Goal: Book appointment/travel/reservation

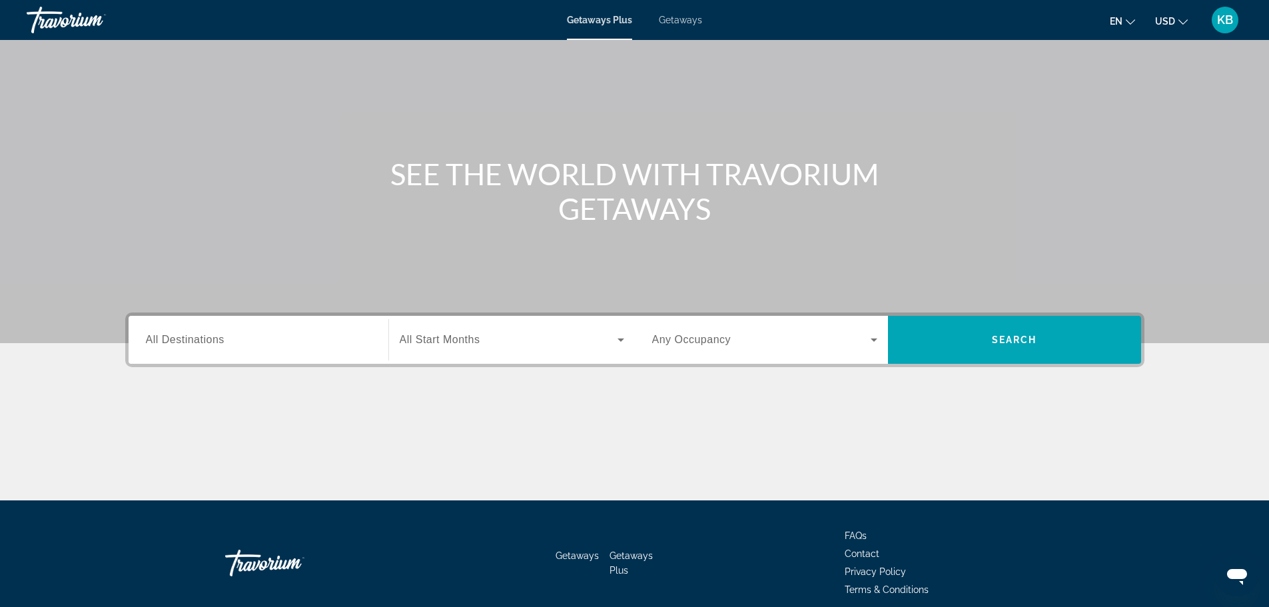
scroll to position [113, 0]
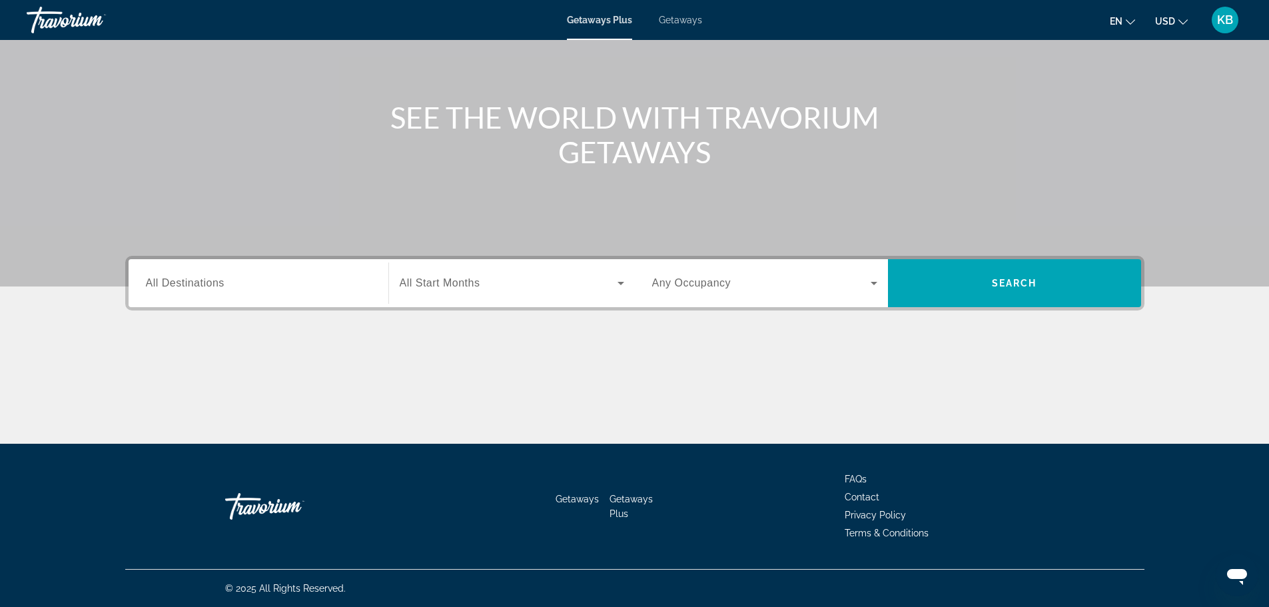
click at [525, 292] on div "Search widget" at bounding box center [512, 282] width 224 height 37
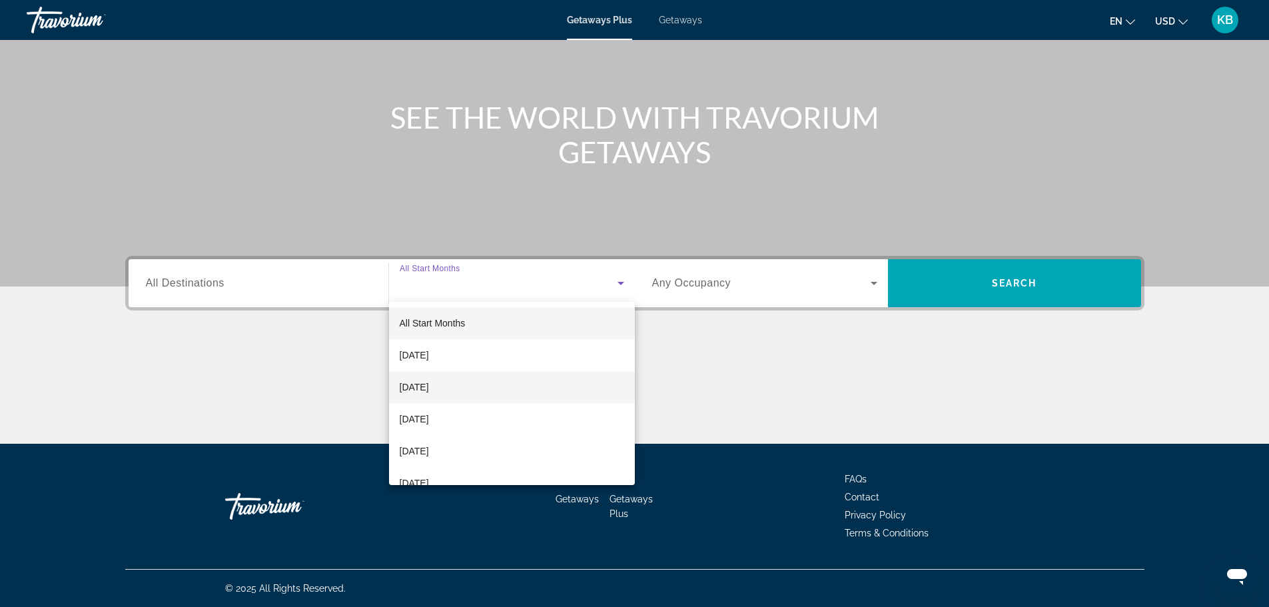
click at [429, 392] on span "[DATE]" at bounding box center [414, 387] width 29 height 16
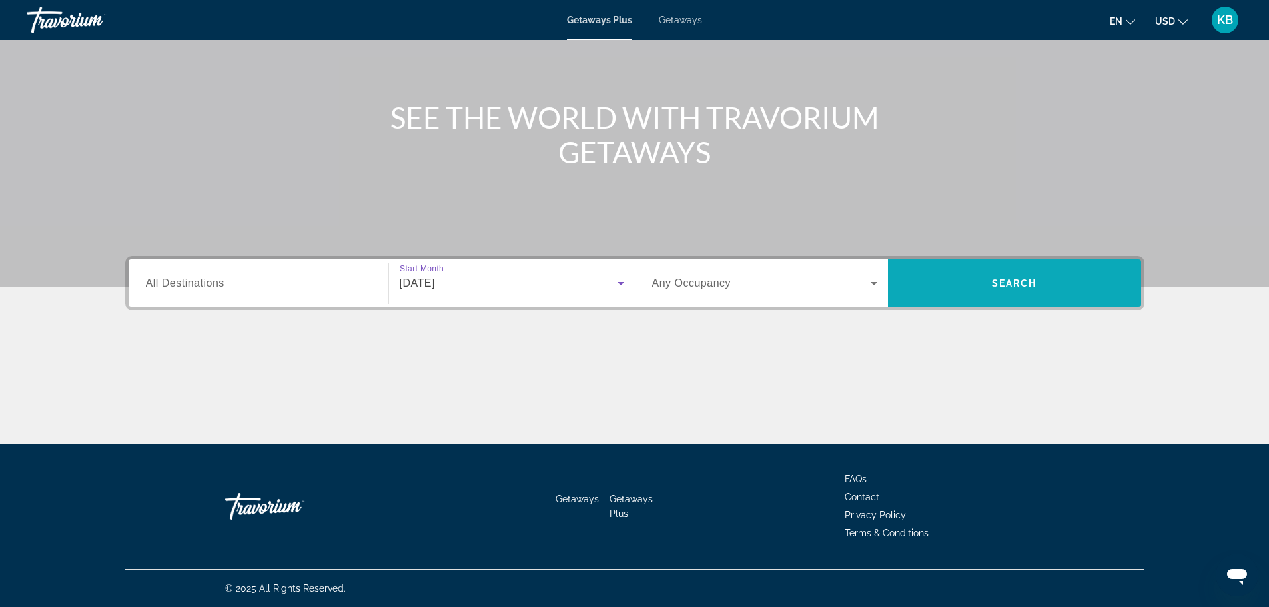
click at [1053, 294] on span "Search widget" at bounding box center [1014, 283] width 253 height 32
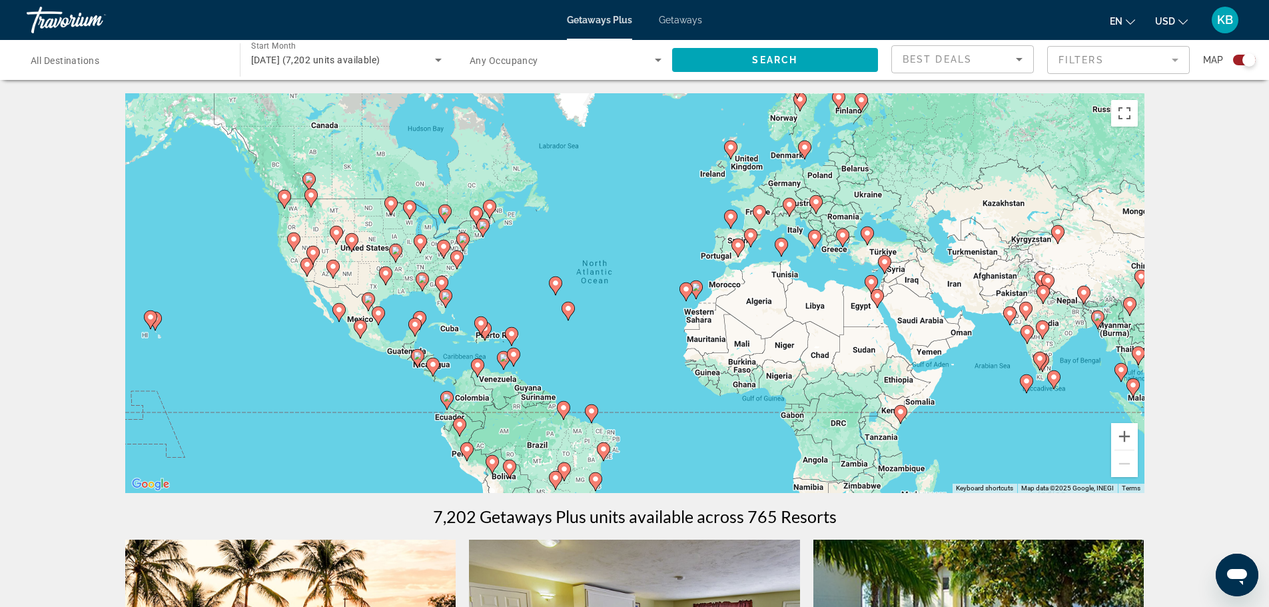
click at [292, 240] on image "Main content" at bounding box center [294, 239] width 8 height 8
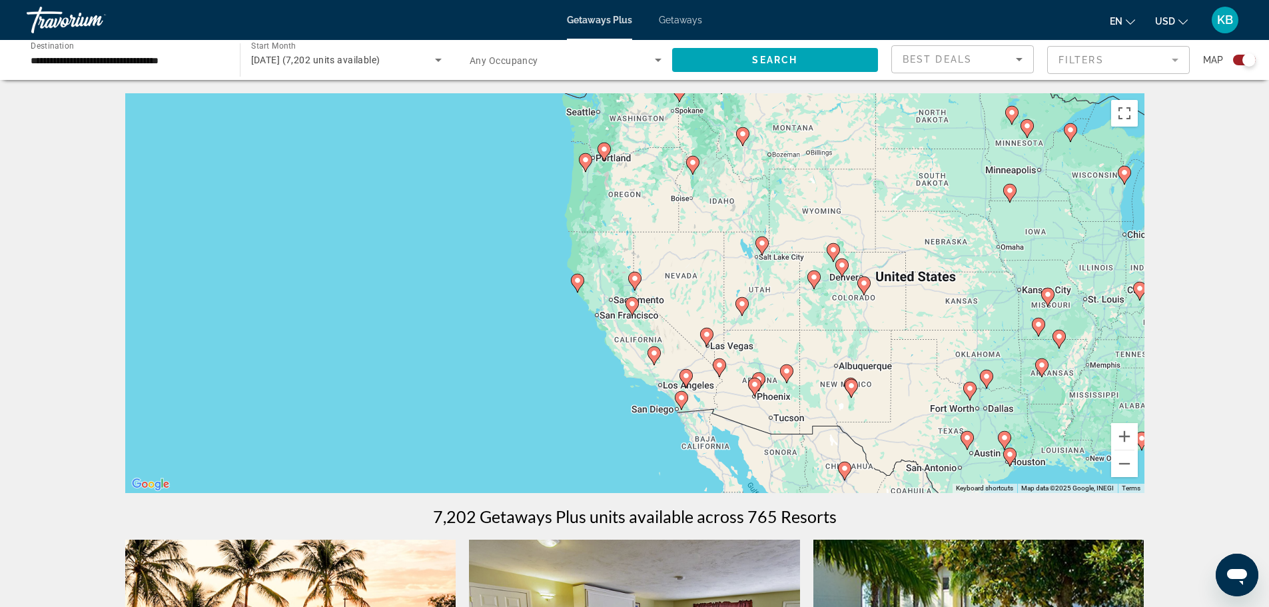
click at [585, 162] on image "Main content" at bounding box center [585, 160] width 8 height 8
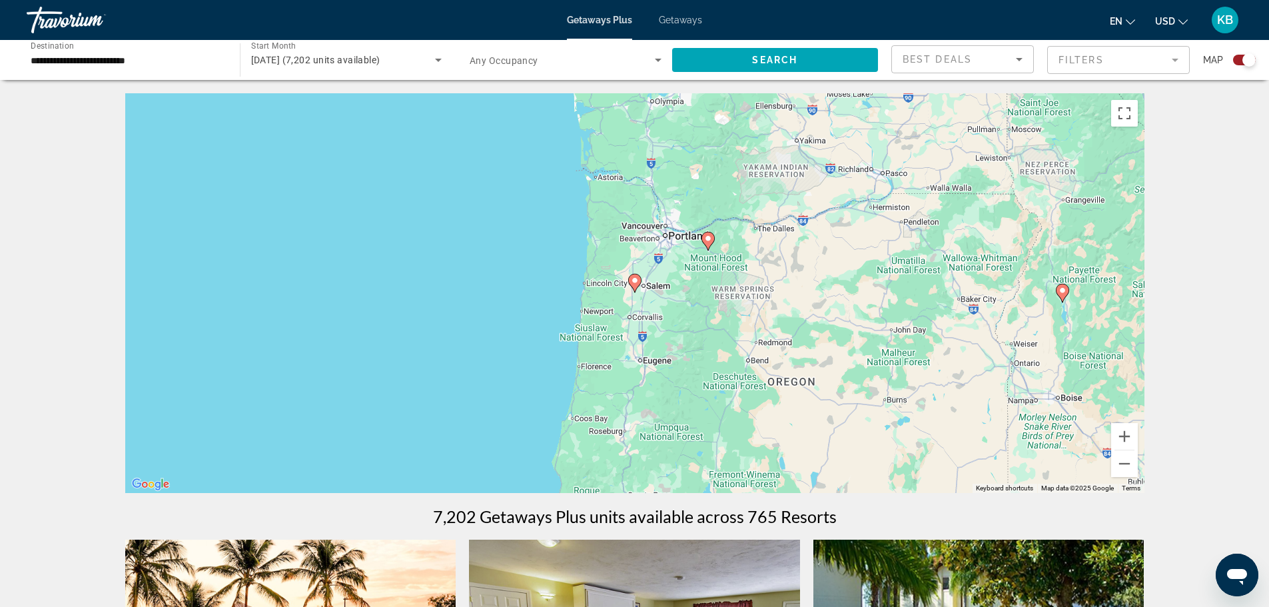
click at [635, 283] on image "Main content" at bounding box center [635, 280] width 8 height 8
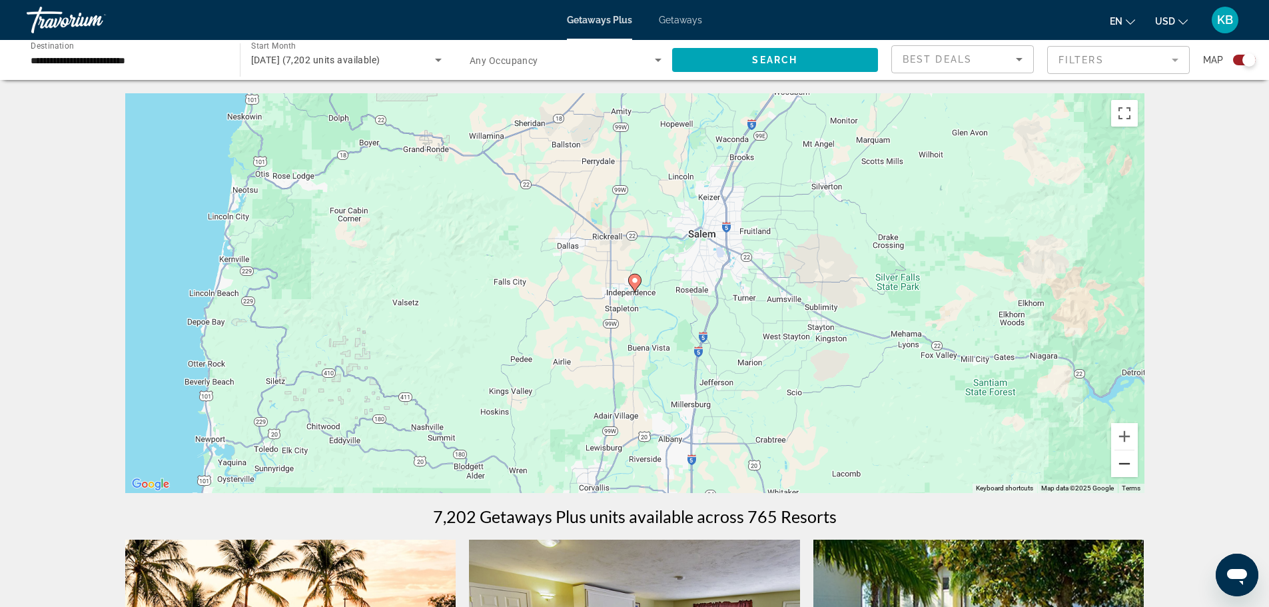
click at [1127, 459] on button "Zoom out" at bounding box center [1124, 463] width 27 height 27
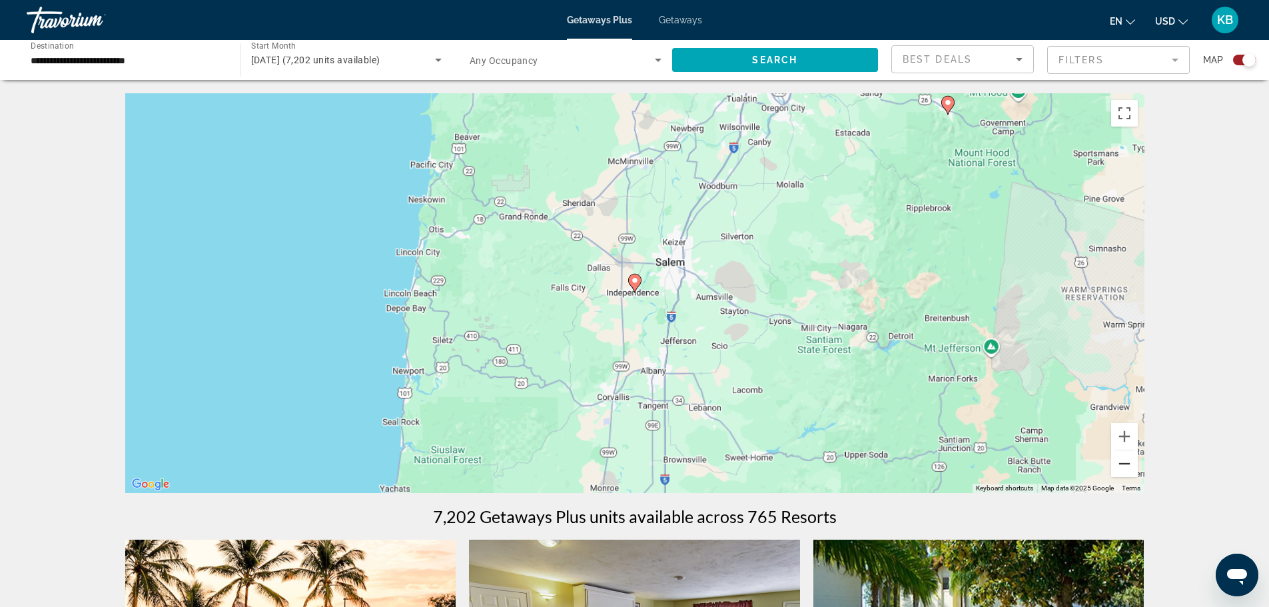
click at [1126, 459] on button "Zoom out" at bounding box center [1124, 463] width 27 height 27
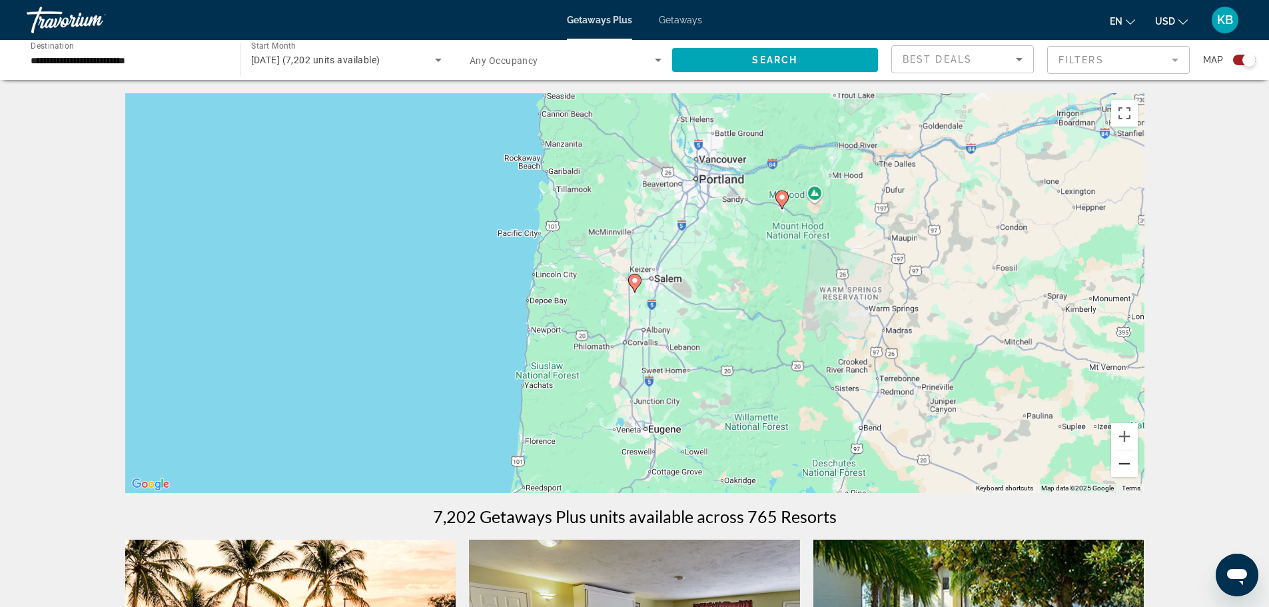
click at [1126, 459] on button "Zoom out" at bounding box center [1124, 463] width 27 height 27
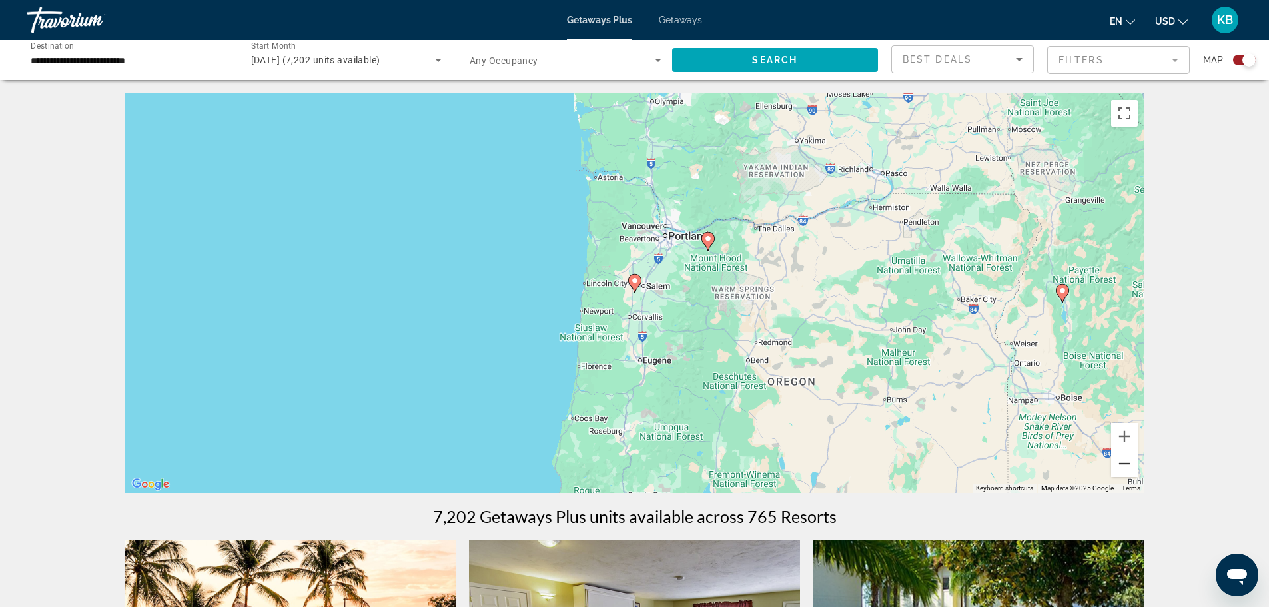
click at [1126, 459] on button "Zoom out" at bounding box center [1124, 463] width 27 height 27
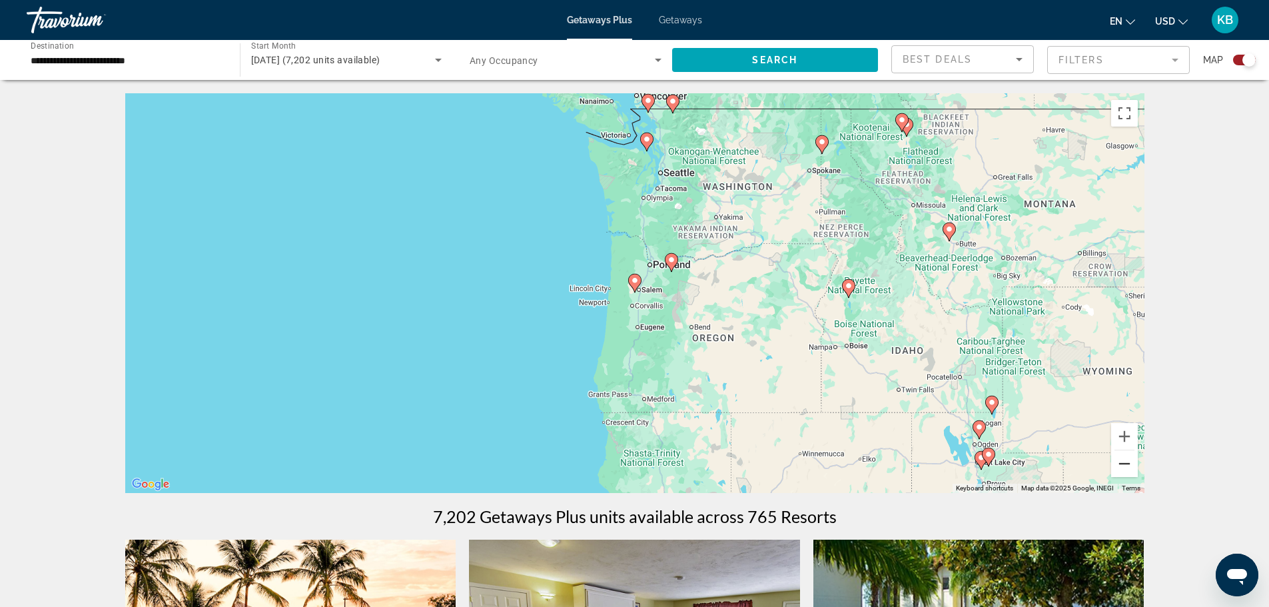
click at [1126, 459] on button "Zoom out" at bounding box center [1124, 463] width 27 height 27
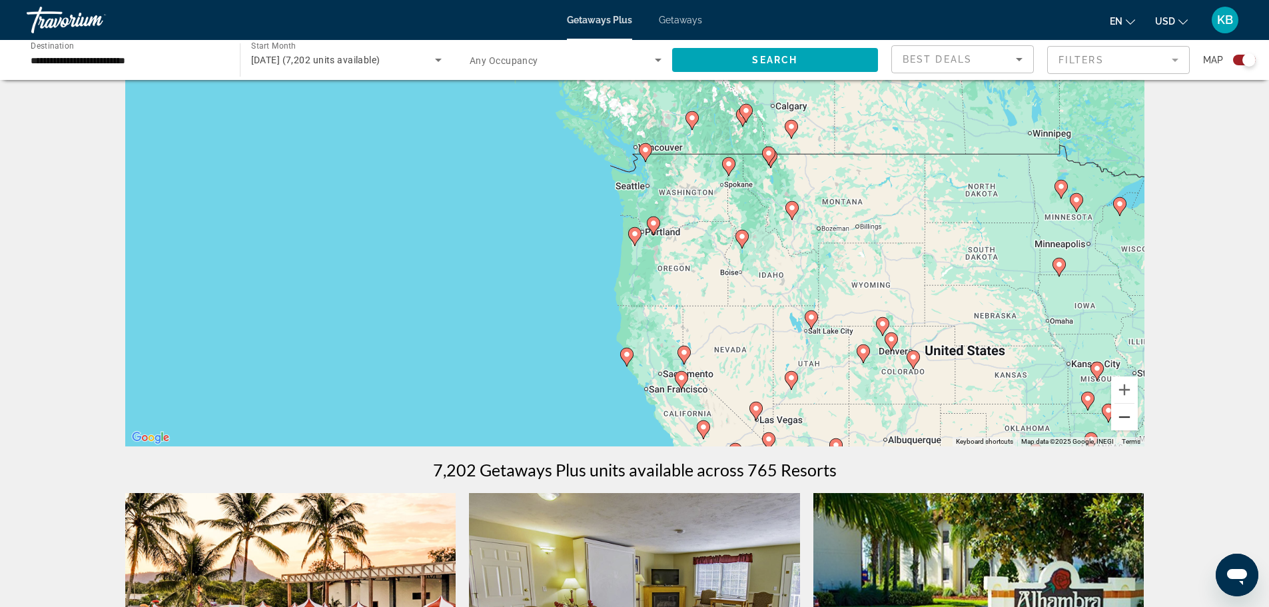
scroll to position [67, 0]
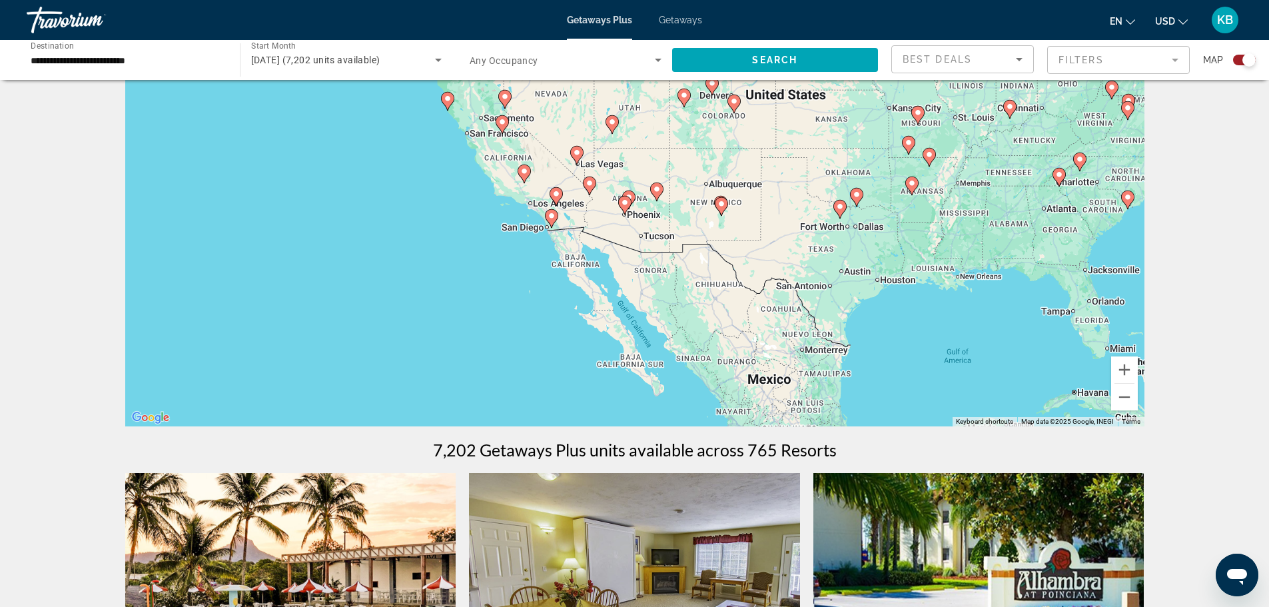
drag, startPoint x: 940, startPoint y: 378, endPoint x: 761, endPoint y: 139, distance: 299.2
click at [761, 139] on div "To activate drag with keyboard, press Alt + Enter. Once in keyboard drag state,…" at bounding box center [634, 227] width 1019 height 400
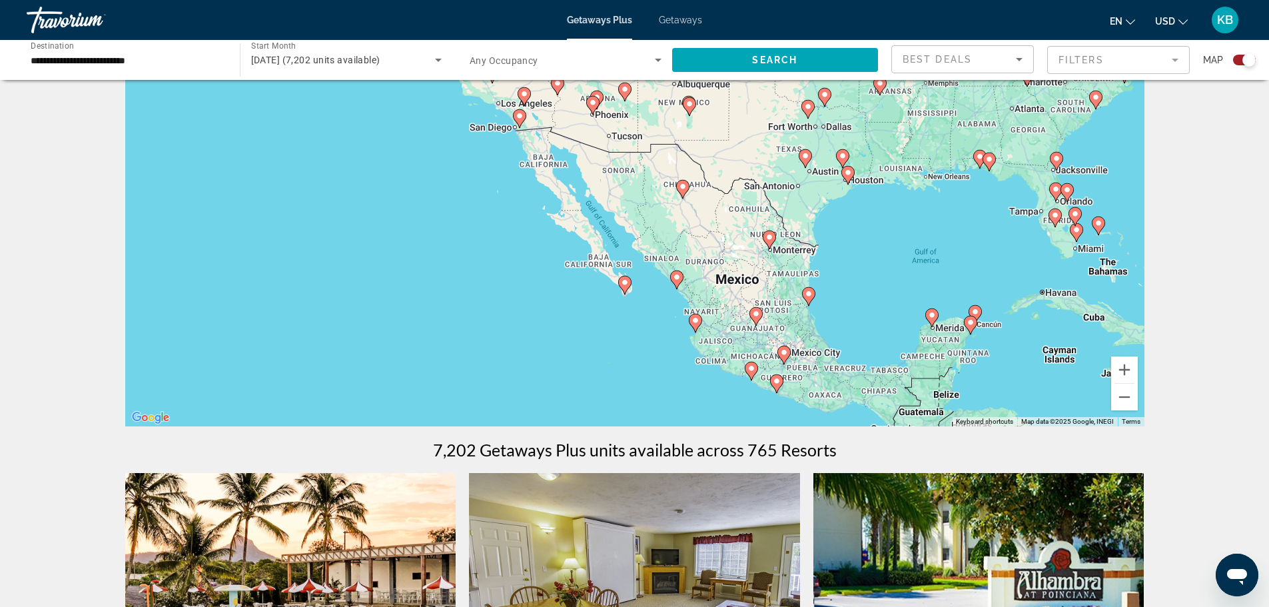
drag, startPoint x: 878, startPoint y: 348, endPoint x: 848, endPoint y: 260, distance: 93.5
click at [848, 260] on div "To activate drag with keyboard, press Alt + Enter. Once in keyboard drag state,…" at bounding box center [634, 227] width 1019 height 400
click at [932, 316] on image "Main content" at bounding box center [932, 315] width 8 height 8
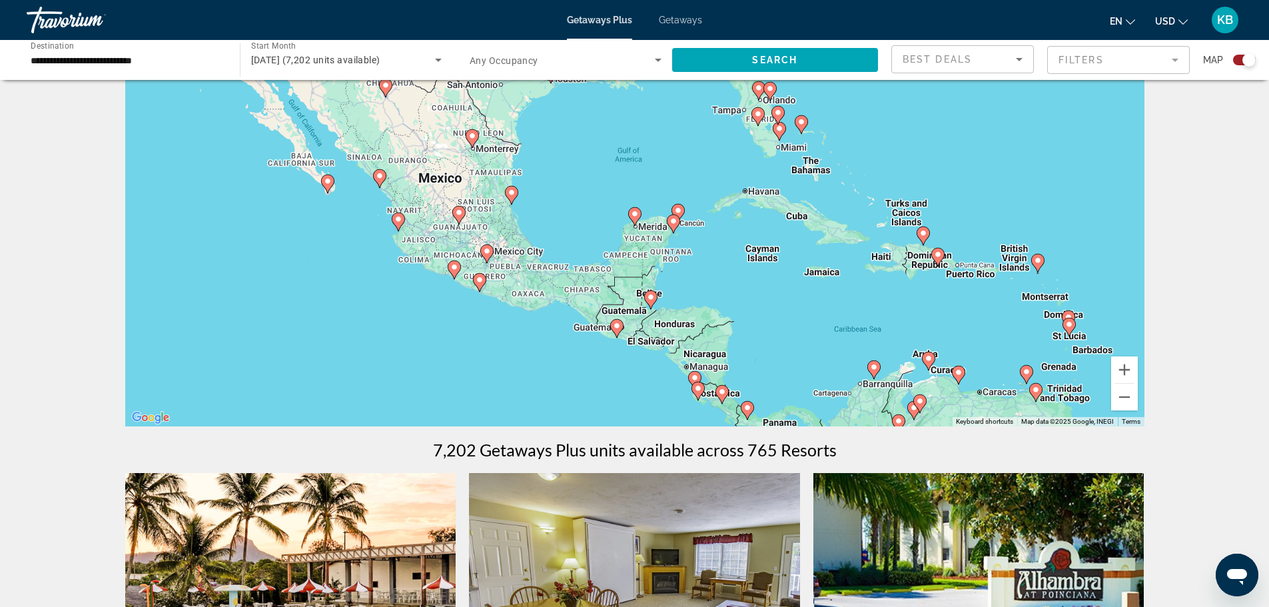
click at [681, 211] on image "Main content" at bounding box center [678, 210] width 8 height 8
type input "**********"
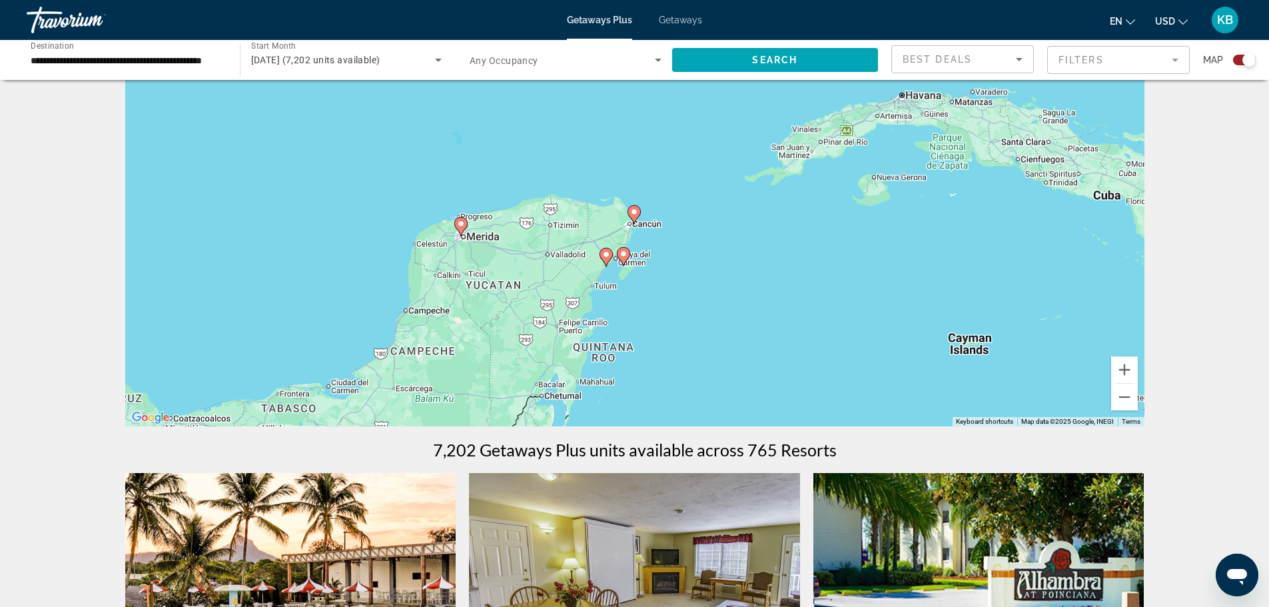
click at [631, 216] on icon "Main content" at bounding box center [633, 214] width 12 height 17
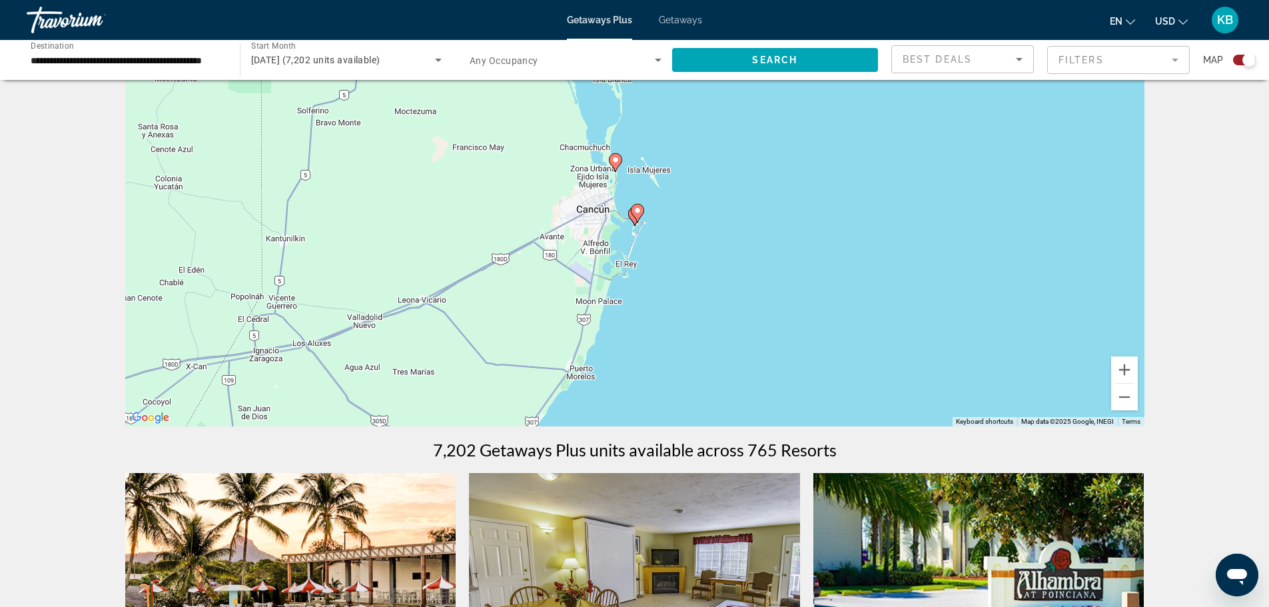
click at [635, 208] on image "Main content" at bounding box center [637, 210] width 8 height 8
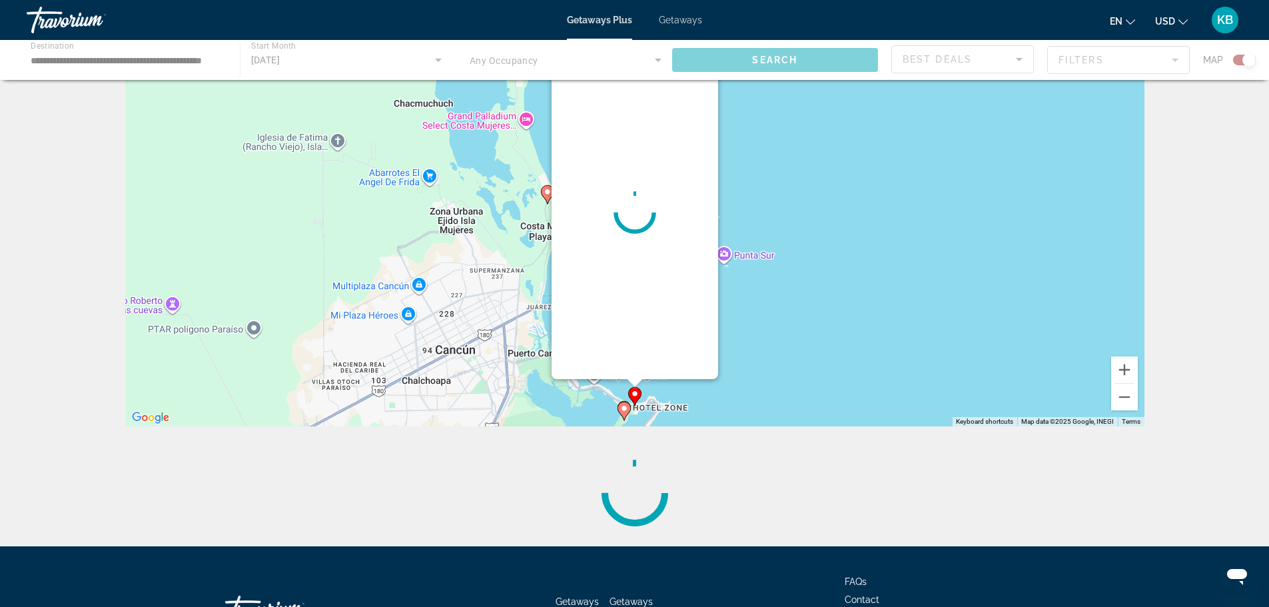
scroll to position [0, 0]
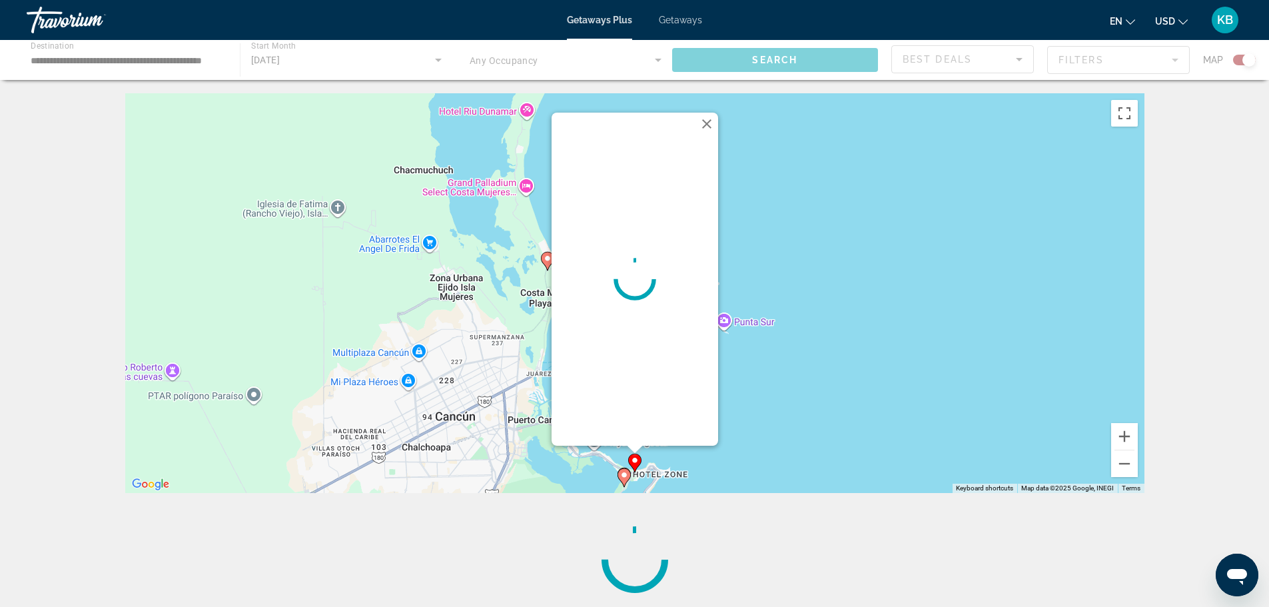
click at [706, 122] on button "Close" at bounding box center [707, 124] width 20 height 20
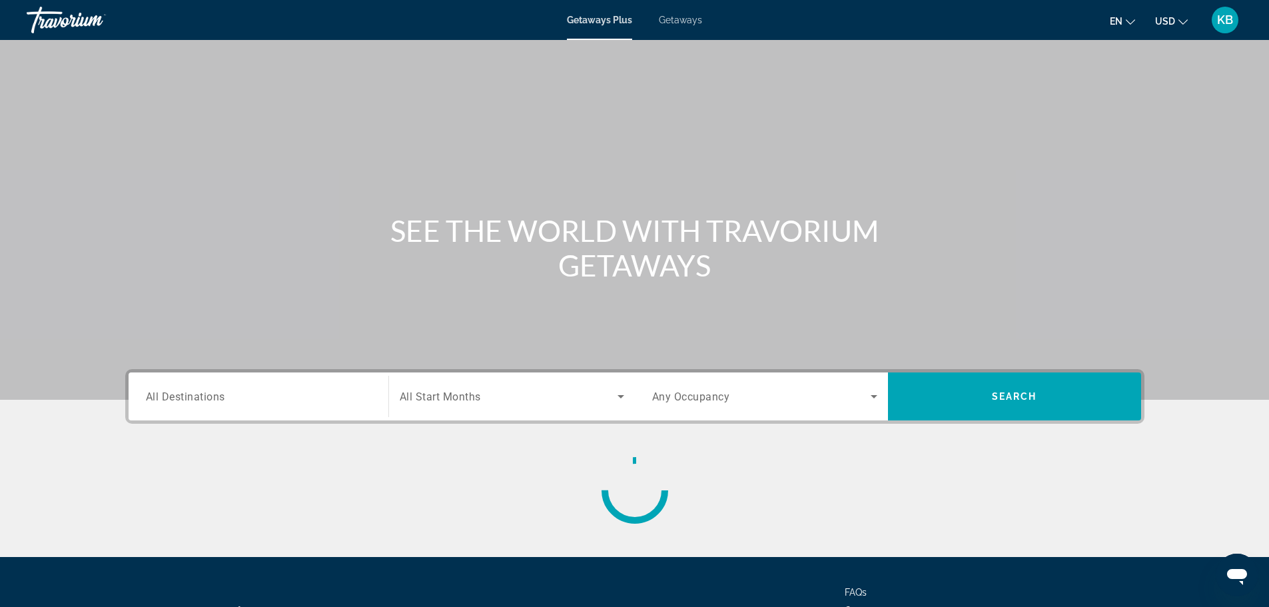
click at [675, 19] on span "Getaways" at bounding box center [680, 20] width 43 height 11
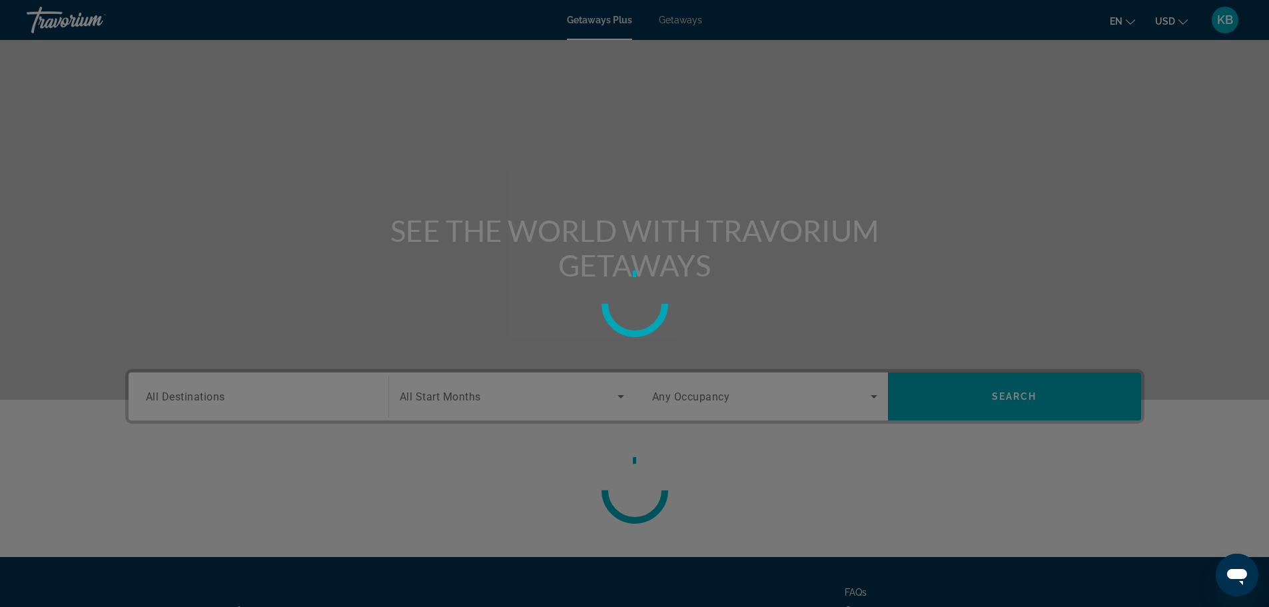
click at [675, 23] on div at bounding box center [634, 303] width 1269 height 607
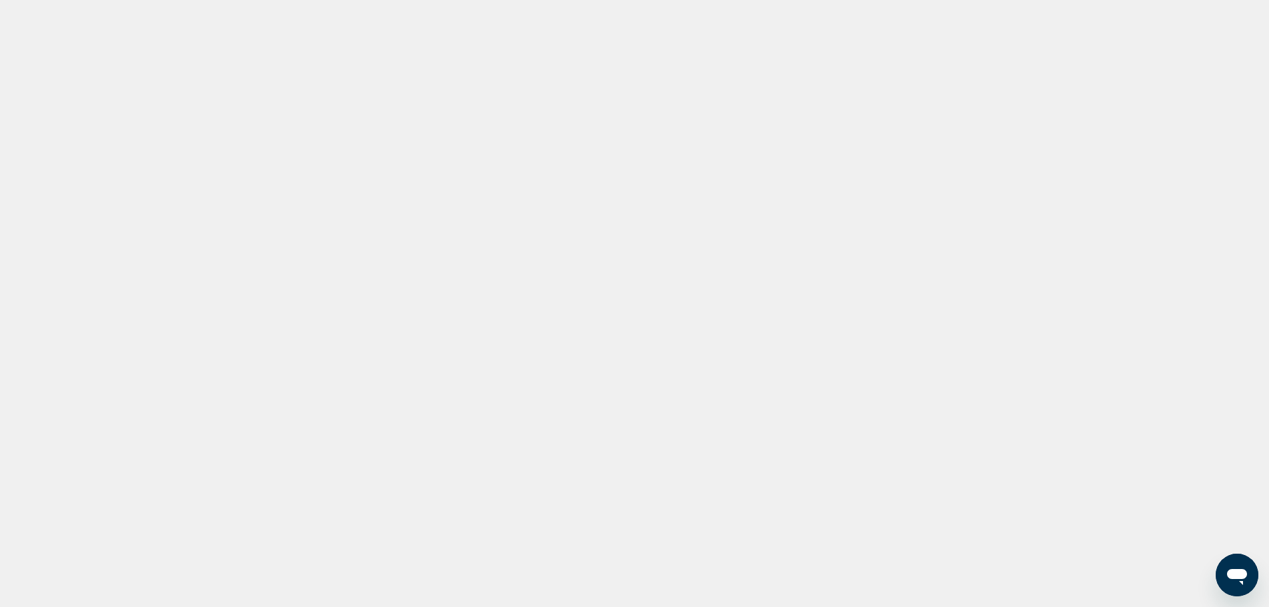
scroll to position [81, 0]
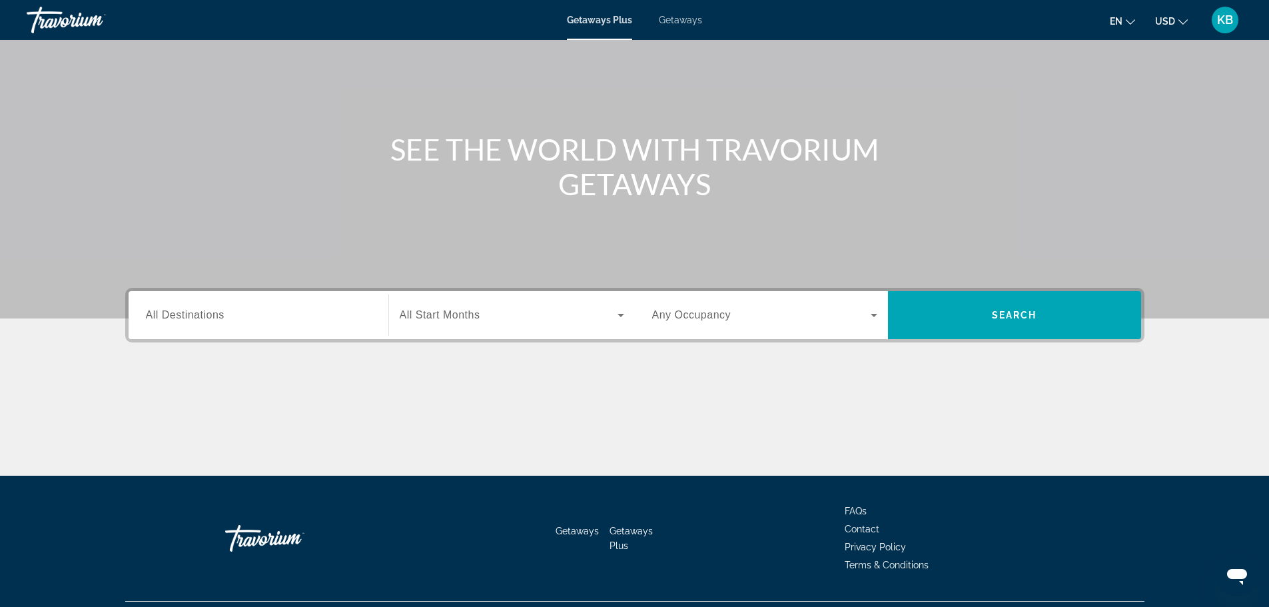
click at [615, 313] on icon "Search widget" at bounding box center [621, 315] width 16 height 16
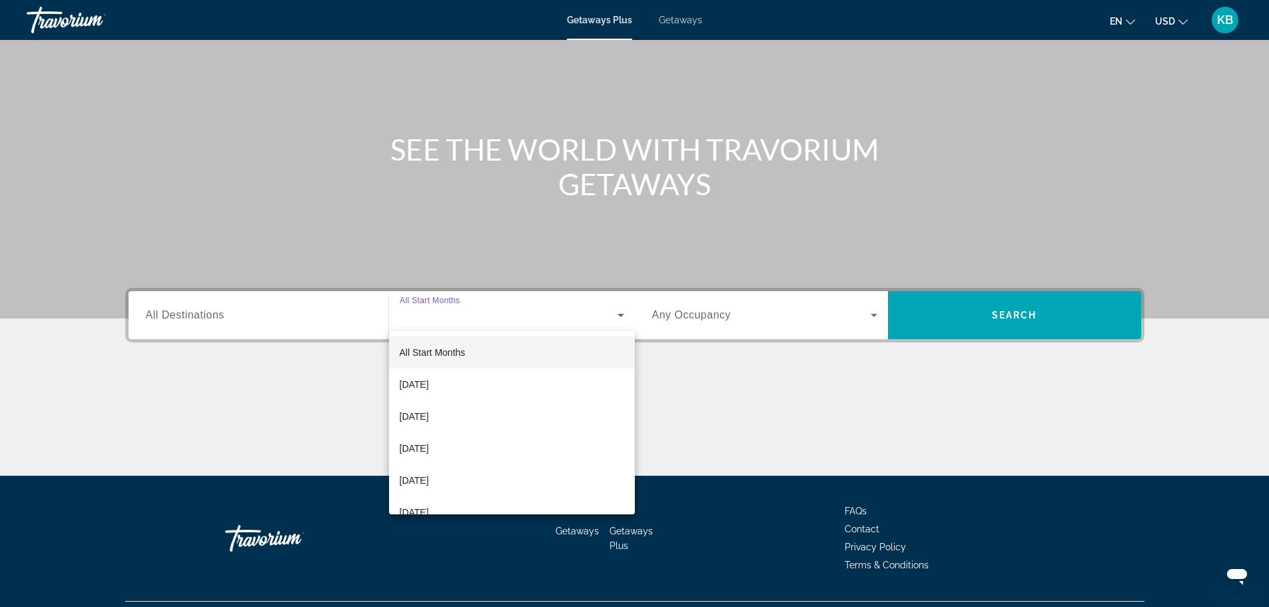
scroll to position [113, 0]
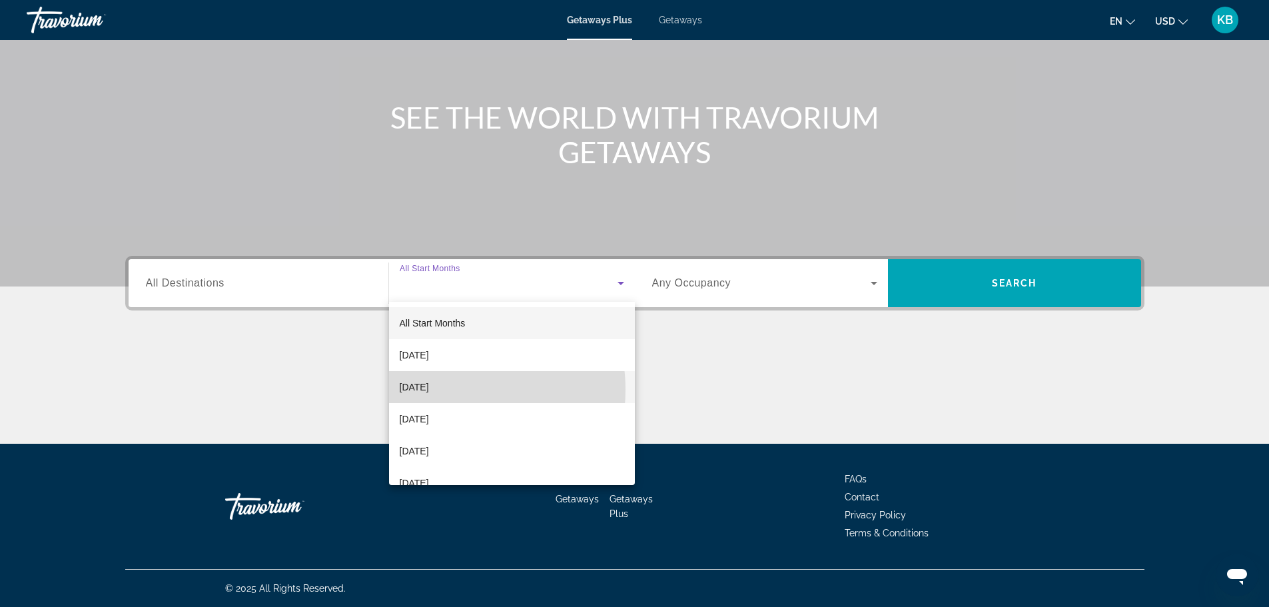
click at [429, 390] on span "[DATE]" at bounding box center [414, 387] width 29 height 16
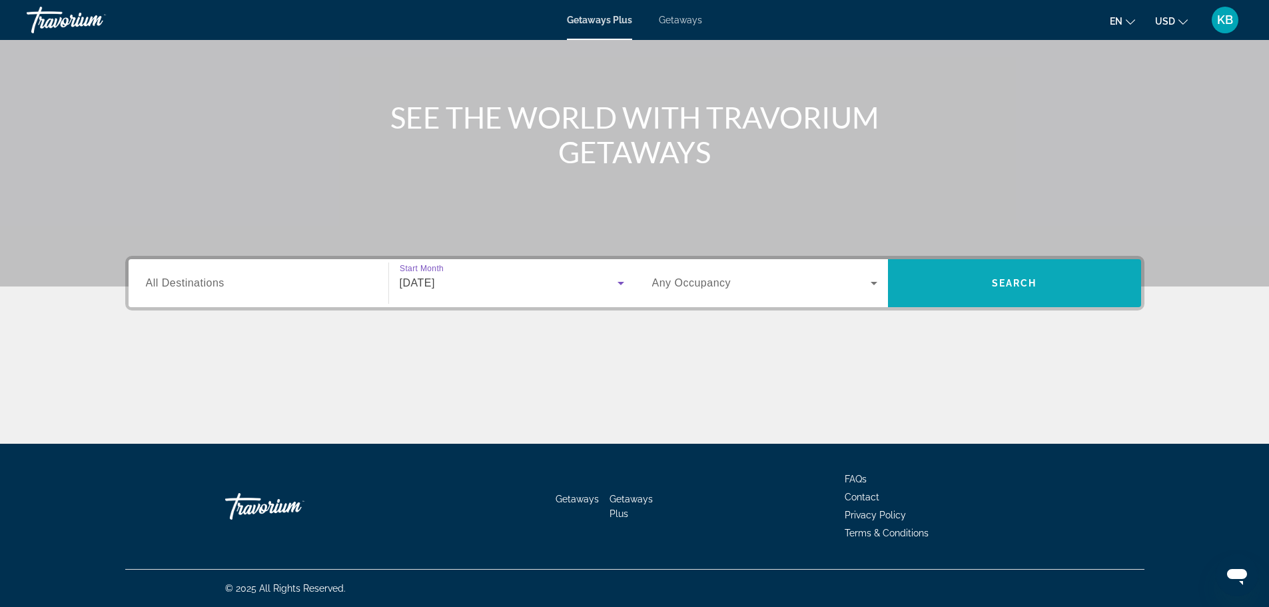
click at [965, 289] on span "Search widget" at bounding box center [1014, 283] width 253 height 32
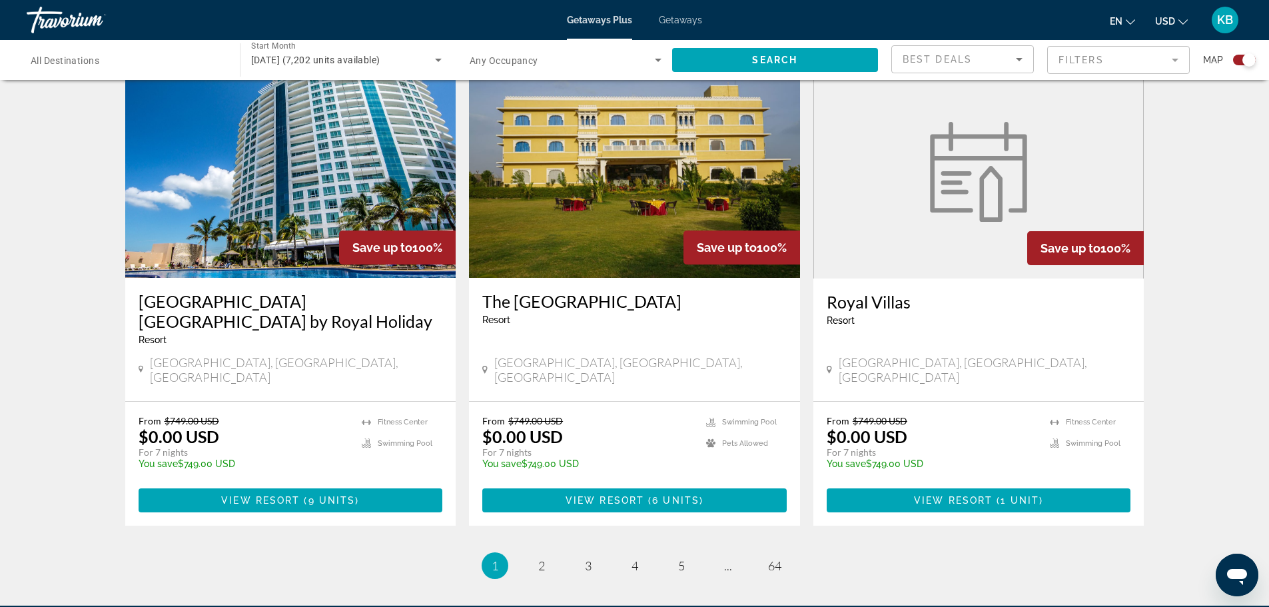
scroll to position [1931, 0]
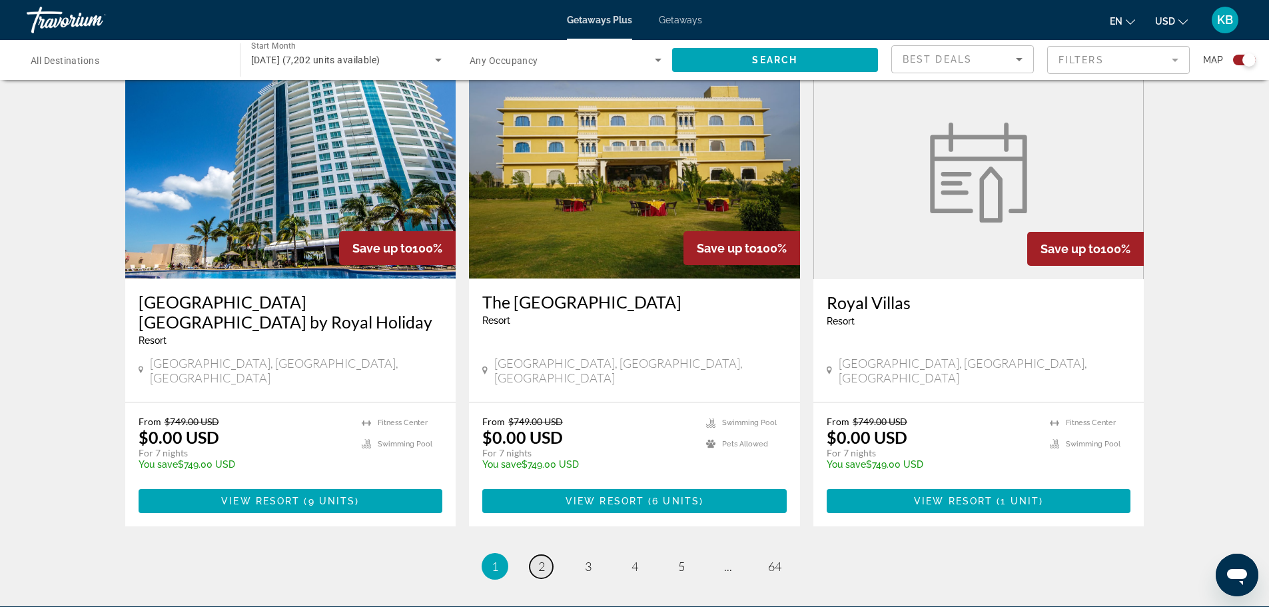
click at [542, 559] on span "2" at bounding box center [541, 566] width 7 height 15
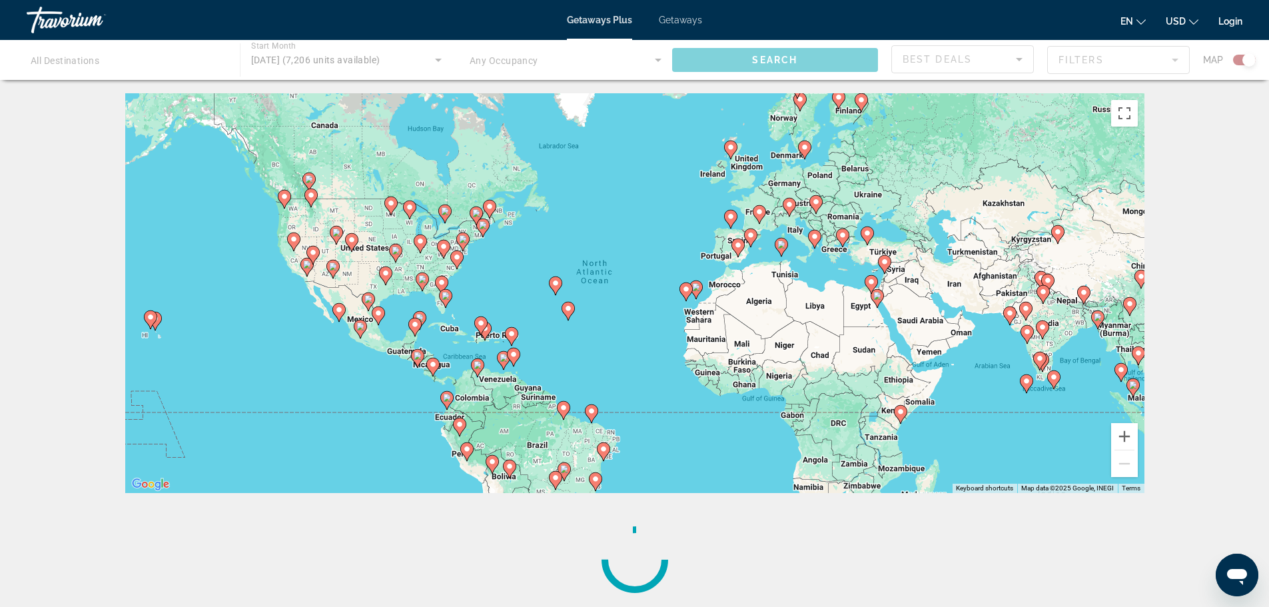
click at [483, 322] on image "Main content" at bounding box center [481, 323] width 8 height 8
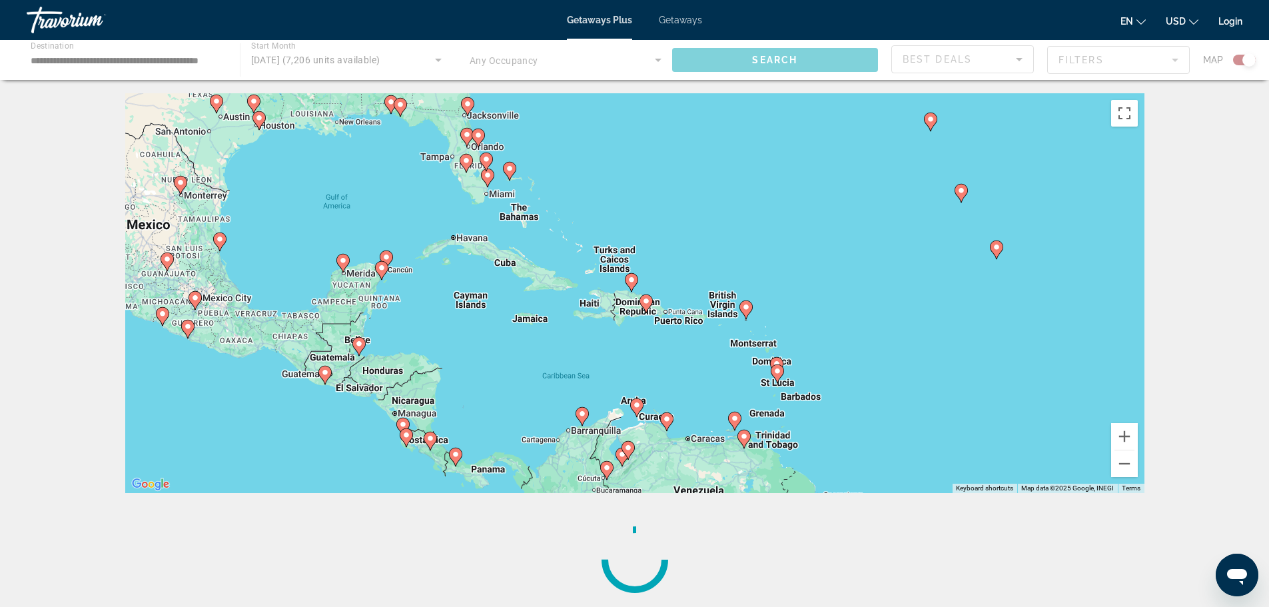
click at [747, 308] on image "Main content" at bounding box center [746, 307] width 8 height 8
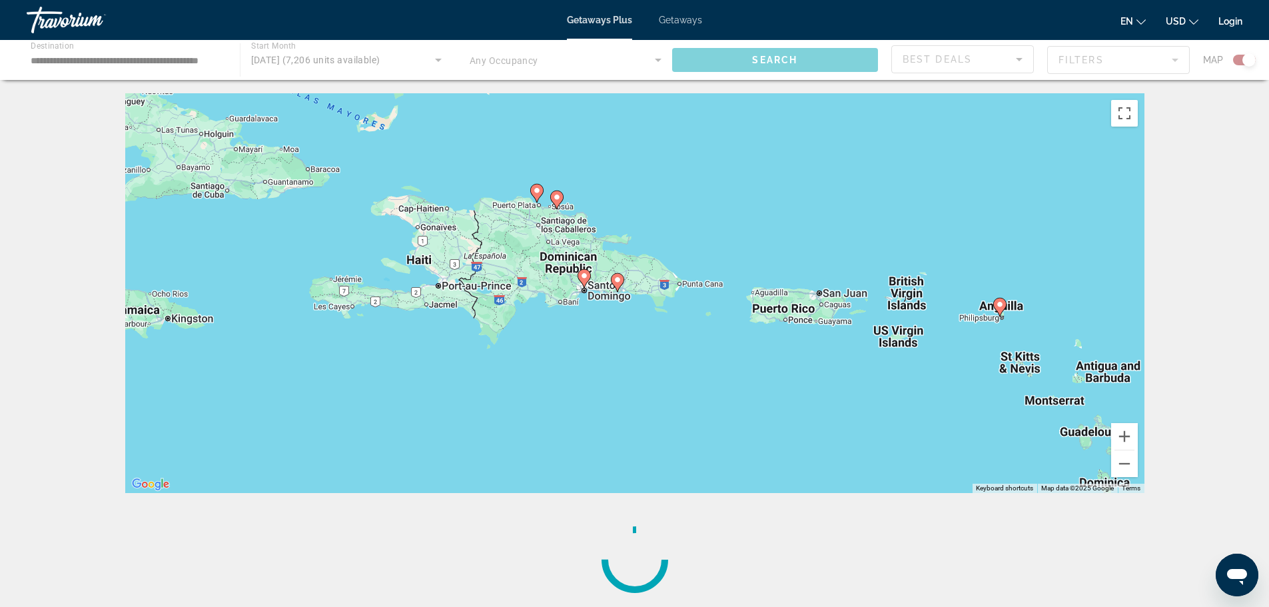
drag, startPoint x: 385, startPoint y: 334, endPoint x: 747, endPoint y: 358, distance: 363.1
click at [747, 358] on div "To activate drag with keyboard, press Alt + Enter. Once in keyboard drag state,…" at bounding box center [634, 293] width 1019 height 400
click at [1124, 464] on button "Zoom out" at bounding box center [1124, 463] width 27 height 27
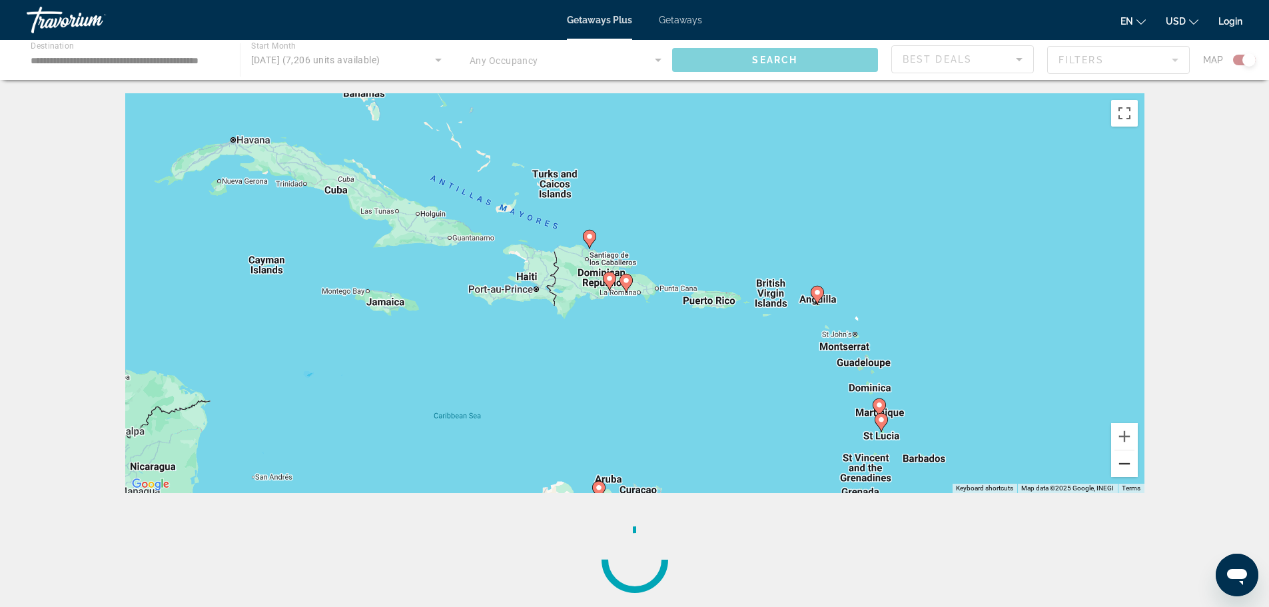
click at [1124, 464] on button "Zoom out" at bounding box center [1124, 463] width 27 height 27
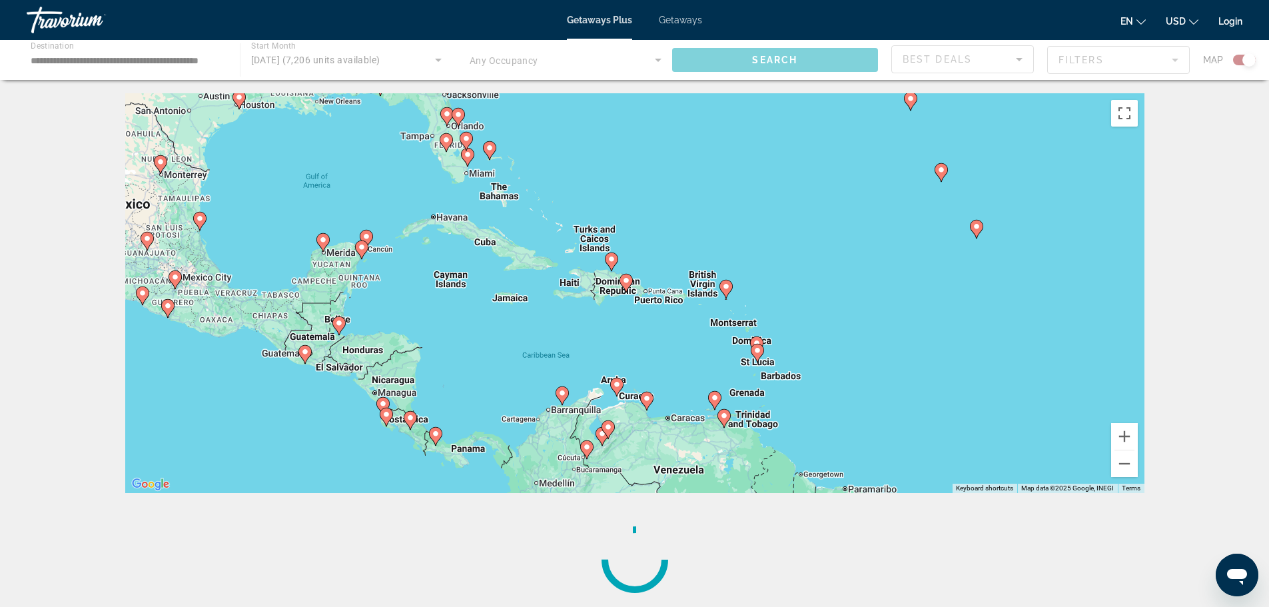
click at [458, 288] on div "To activate drag with keyboard, press Alt + Enter. Once in keyboard drag state,…" at bounding box center [634, 293] width 1019 height 400
click at [1128, 440] on button "Zoom in" at bounding box center [1124, 436] width 27 height 27
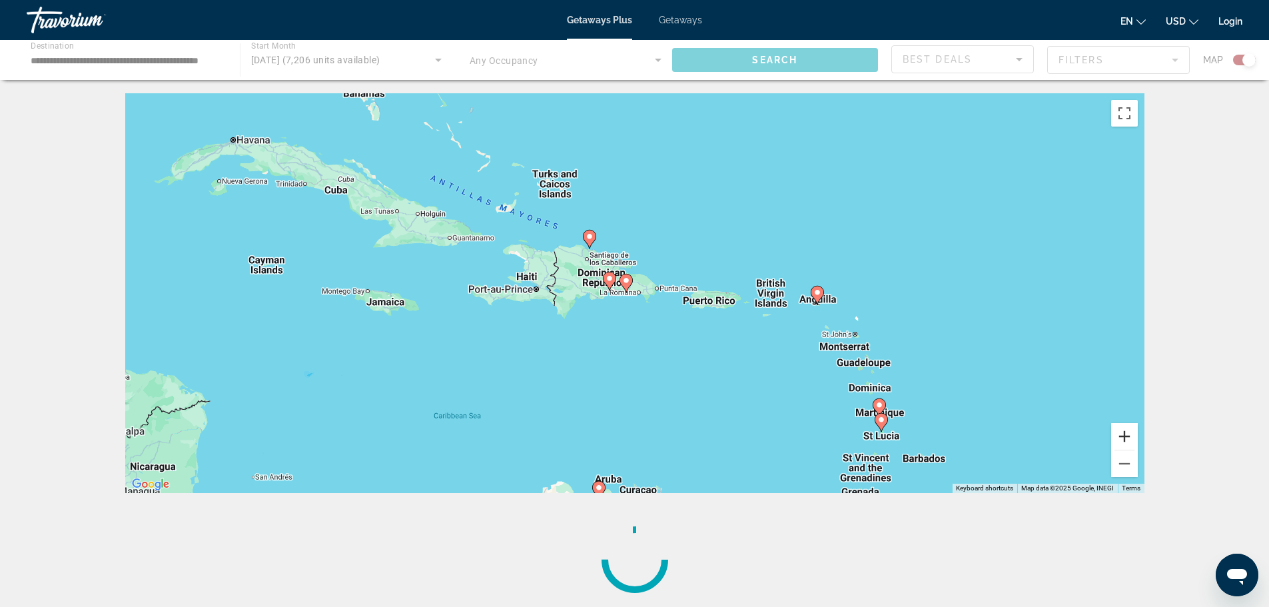
click at [1128, 440] on button "Zoom in" at bounding box center [1124, 436] width 27 height 27
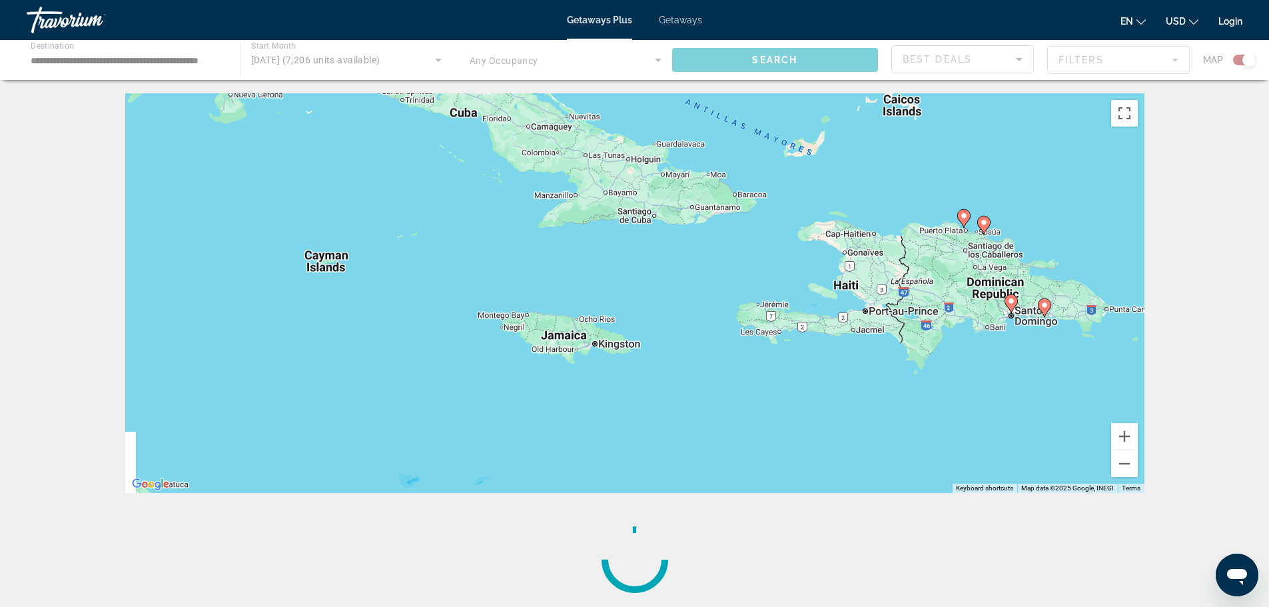
drag, startPoint x: 223, startPoint y: 275, endPoint x: 673, endPoint y: 300, distance: 450.9
click at [673, 300] on div "To activate drag with keyboard, press Alt + Enter. Once in keyboard drag state,…" at bounding box center [634, 293] width 1019 height 400
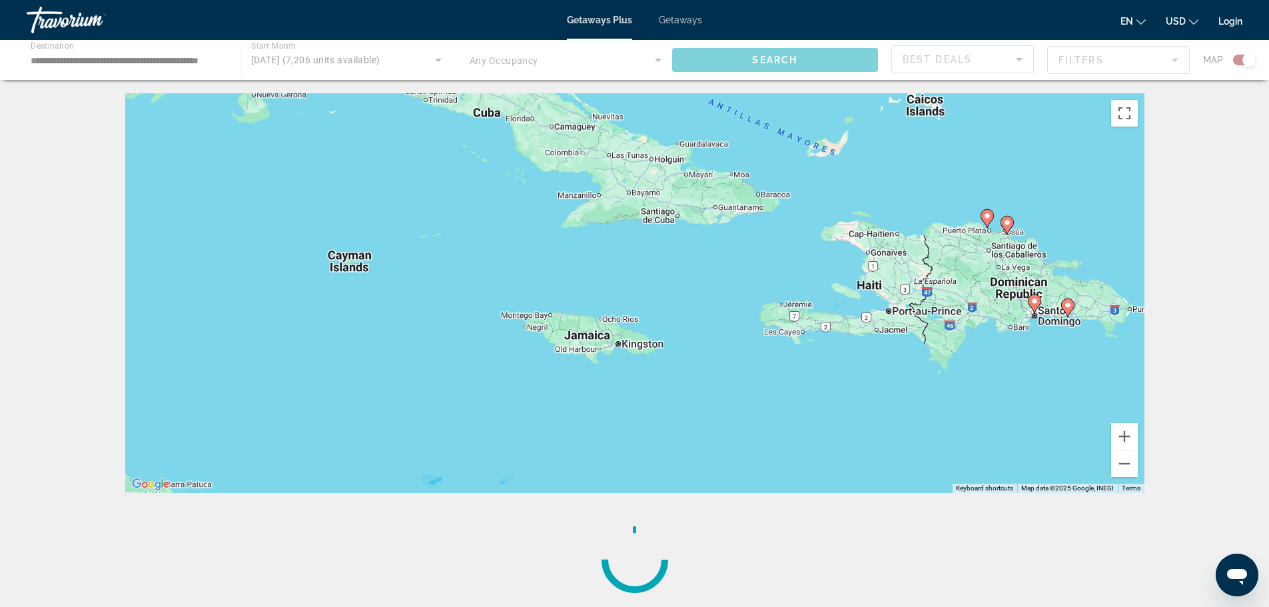
click at [358, 268] on div "To activate drag with keyboard, press Alt + Enter. Once in keyboard drag state,…" at bounding box center [634, 293] width 1019 height 400
click at [1132, 436] on button "Zoom in" at bounding box center [1124, 436] width 27 height 27
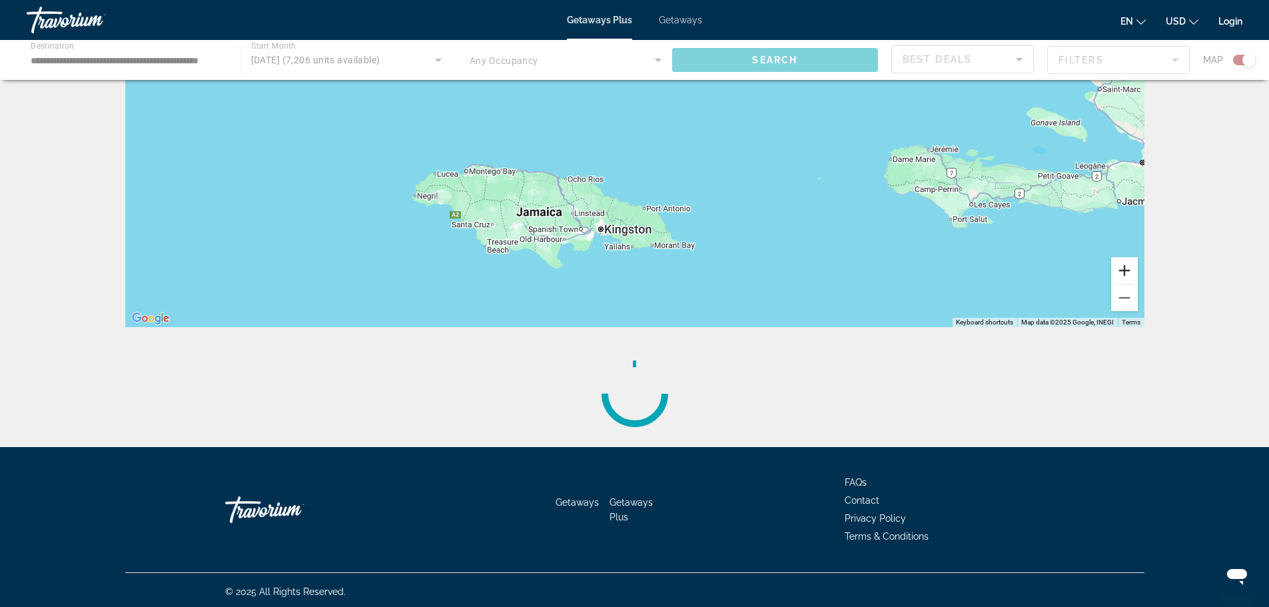
scroll to position [169, 0]
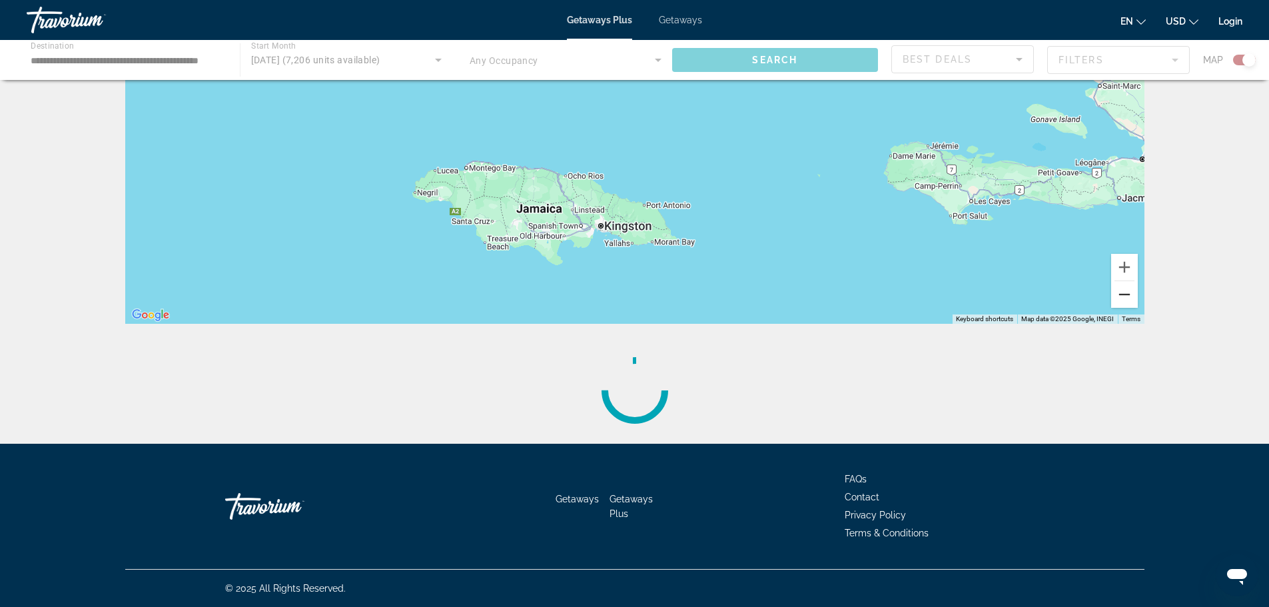
click at [1125, 294] on button "Zoom out" at bounding box center [1124, 294] width 27 height 27
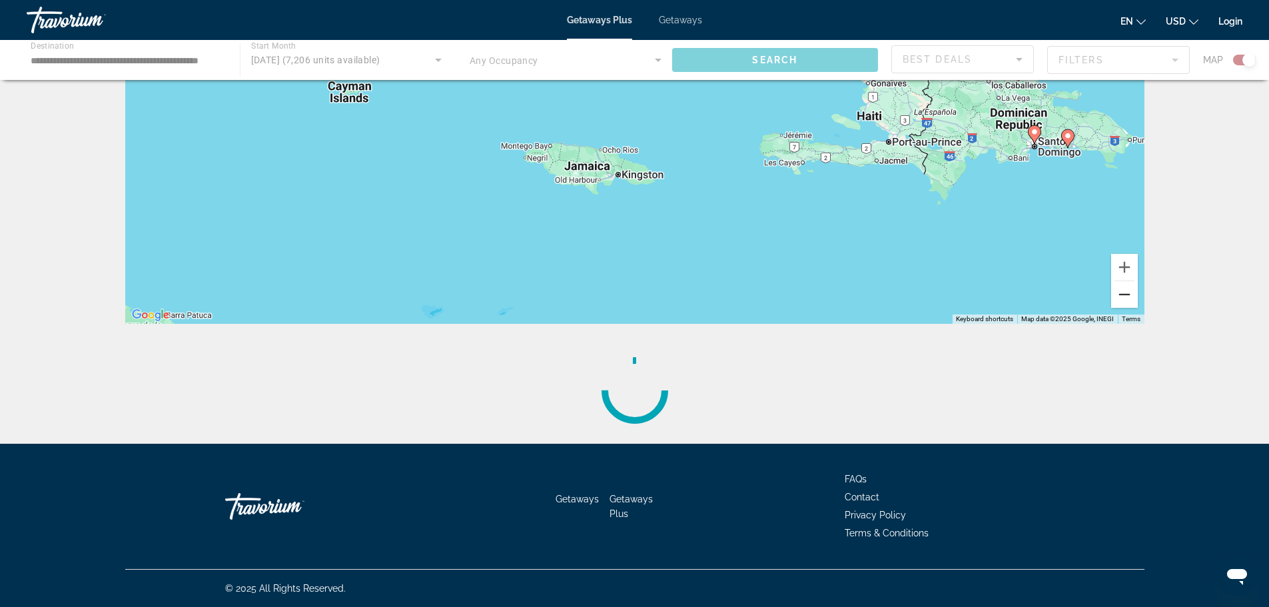
click at [1125, 294] on button "Zoom out" at bounding box center [1124, 294] width 27 height 27
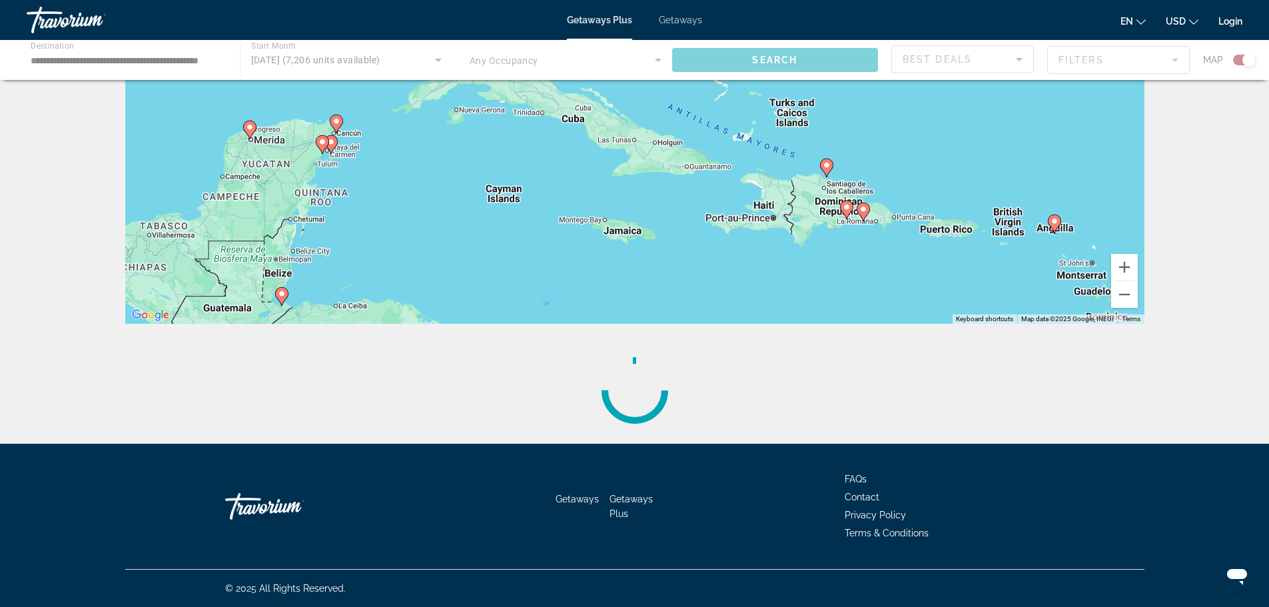
drag, startPoint x: 872, startPoint y: 204, endPoint x: 884, endPoint y: 291, distance: 87.4
click at [884, 291] on div "To activate drag with keyboard, press Alt + Enter. Once in keyboard drag state,…" at bounding box center [634, 124] width 1019 height 400
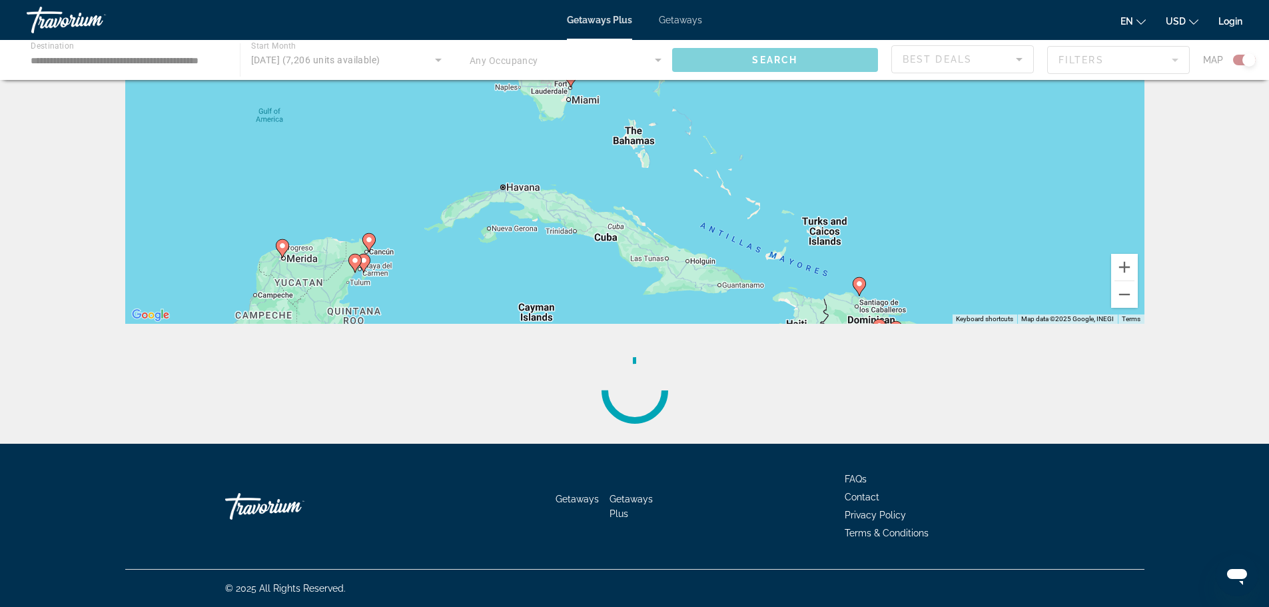
drag, startPoint x: 887, startPoint y: 206, endPoint x: 910, endPoint y: 317, distance: 113.6
click at [927, 332] on div "To navigate the map with touch gestures double-tap and hold your finger on the …" at bounding box center [635, 183] width 1072 height 519
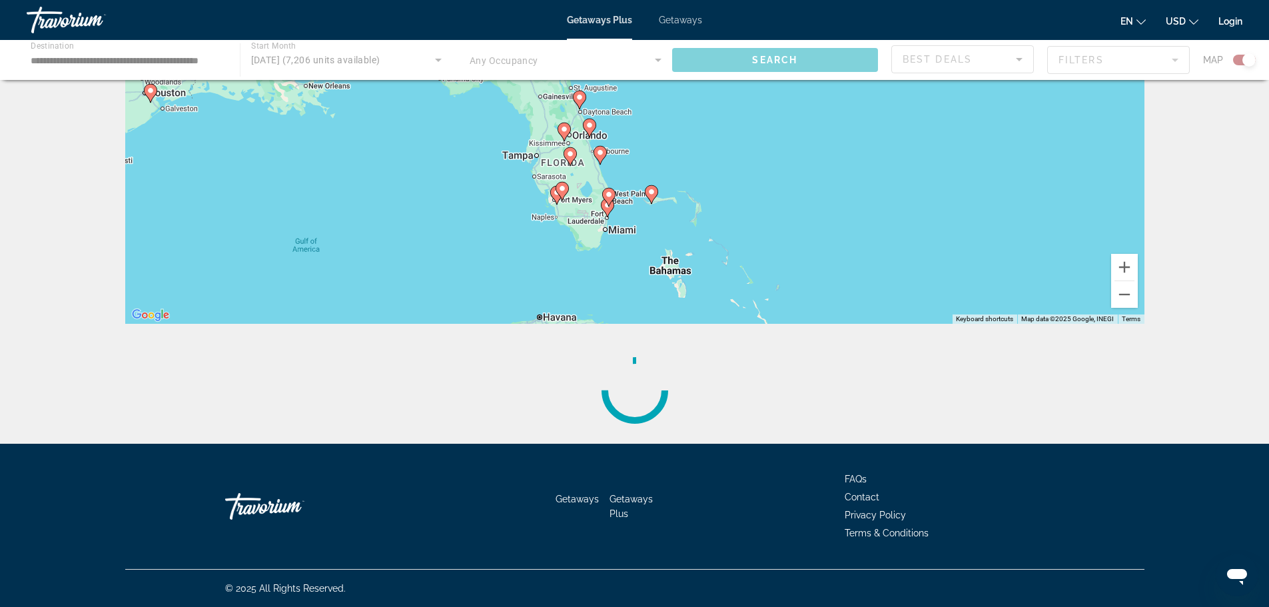
drag, startPoint x: 694, startPoint y: 164, endPoint x: 709, endPoint y: 258, distance: 95.1
click at [709, 258] on div "To activate drag with keyboard, press Alt + Enter. Once in keyboard drag state,…" at bounding box center [634, 124] width 1019 height 400
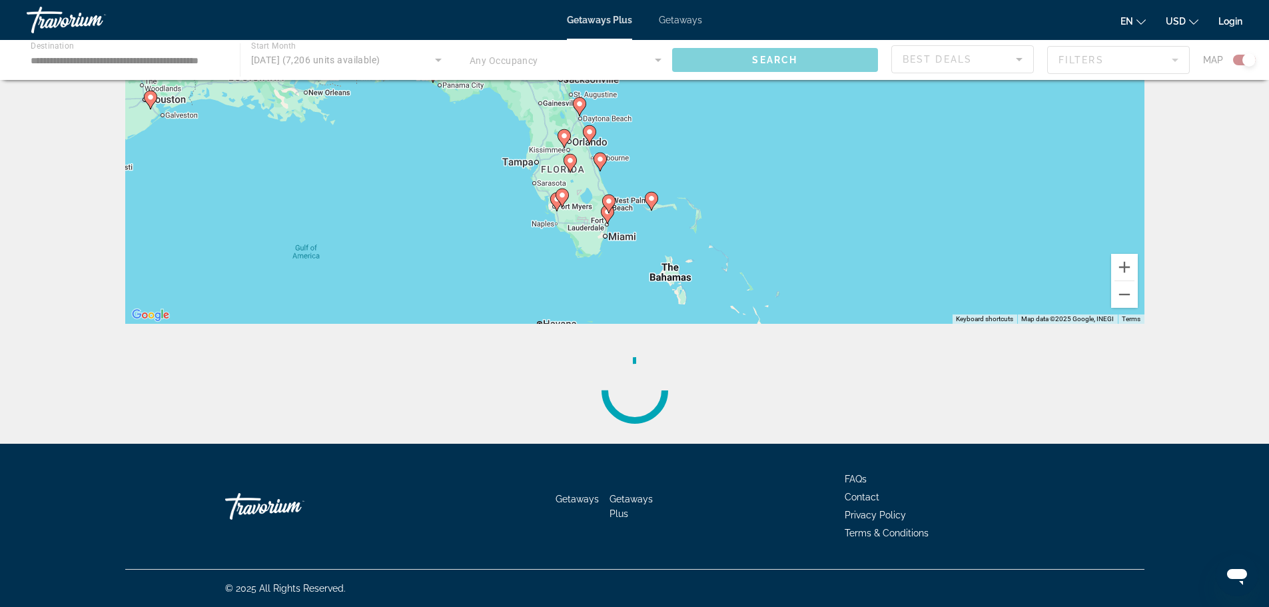
click at [650, 199] on image "Main content" at bounding box center [651, 198] width 8 height 8
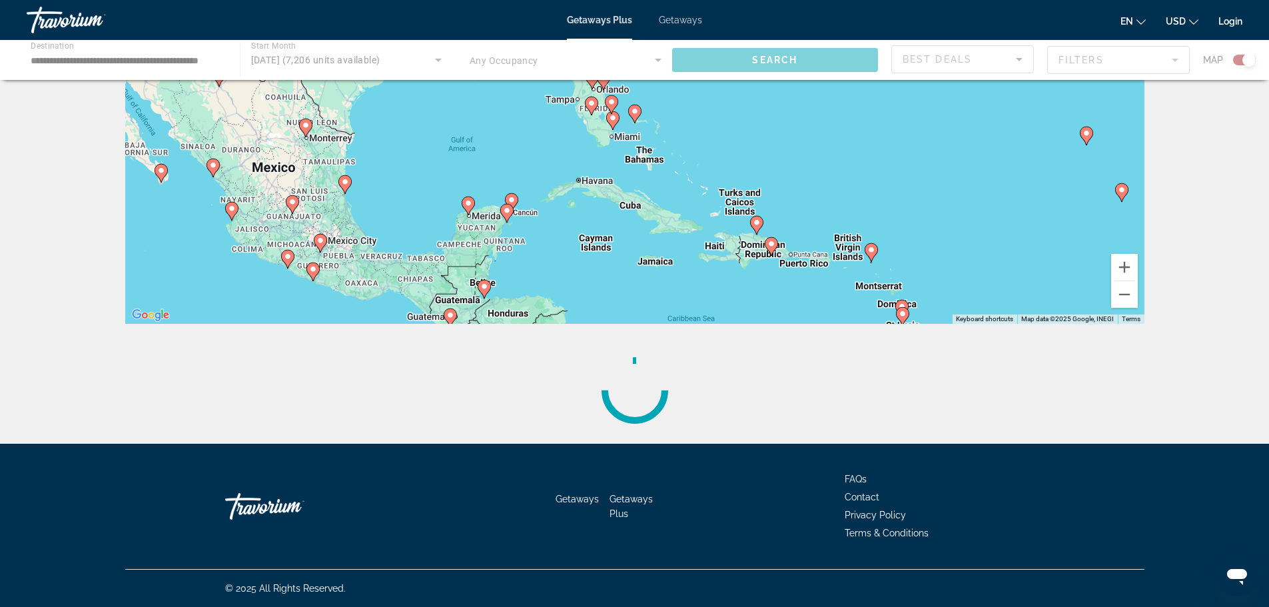
click at [634, 112] on image "Main content" at bounding box center [635, 111] width 8 height 8
type input "**********"
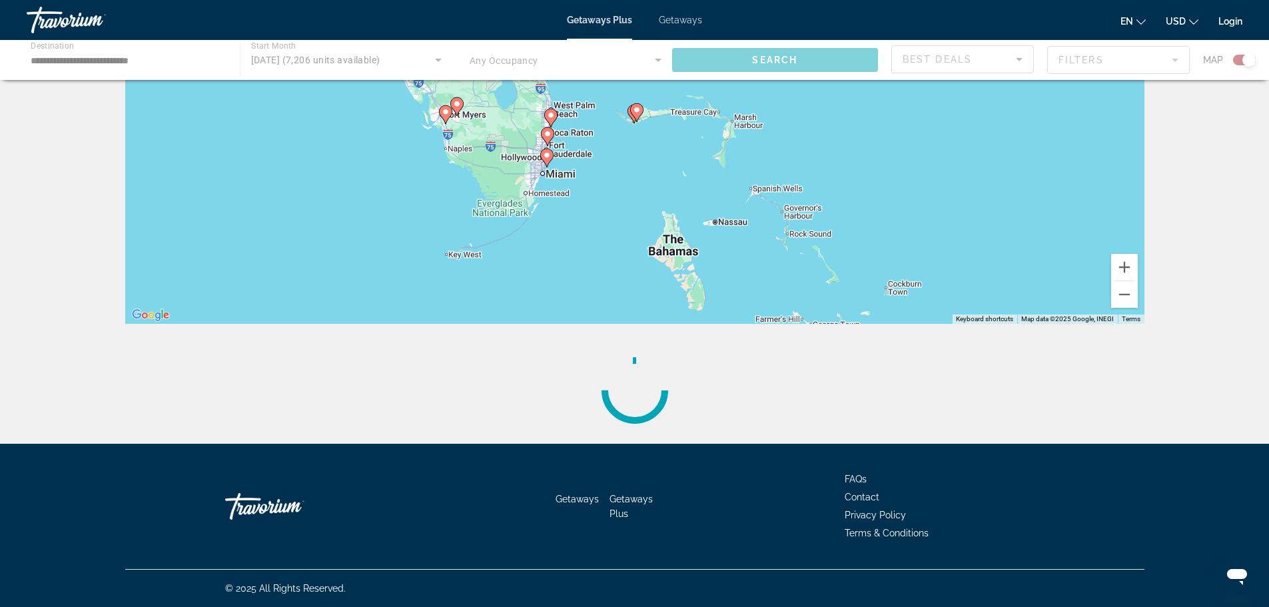
click at [636, 113] on image "Main content" at bounding box center [637, 110] width 8 height 8
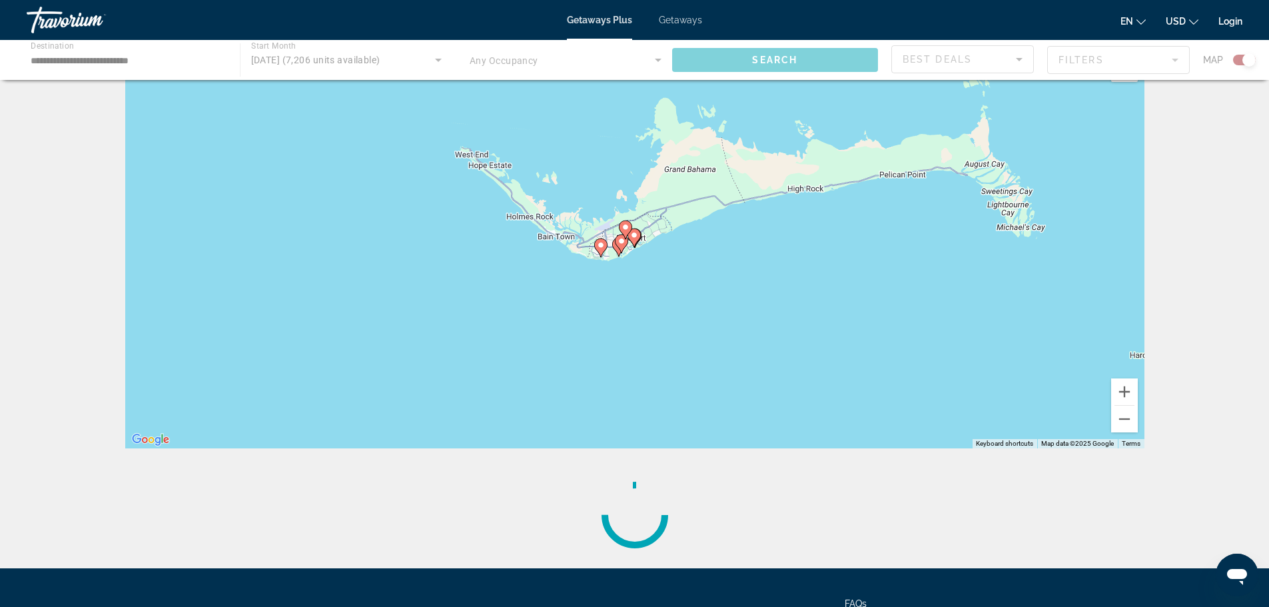
scroll to position [36, 0]
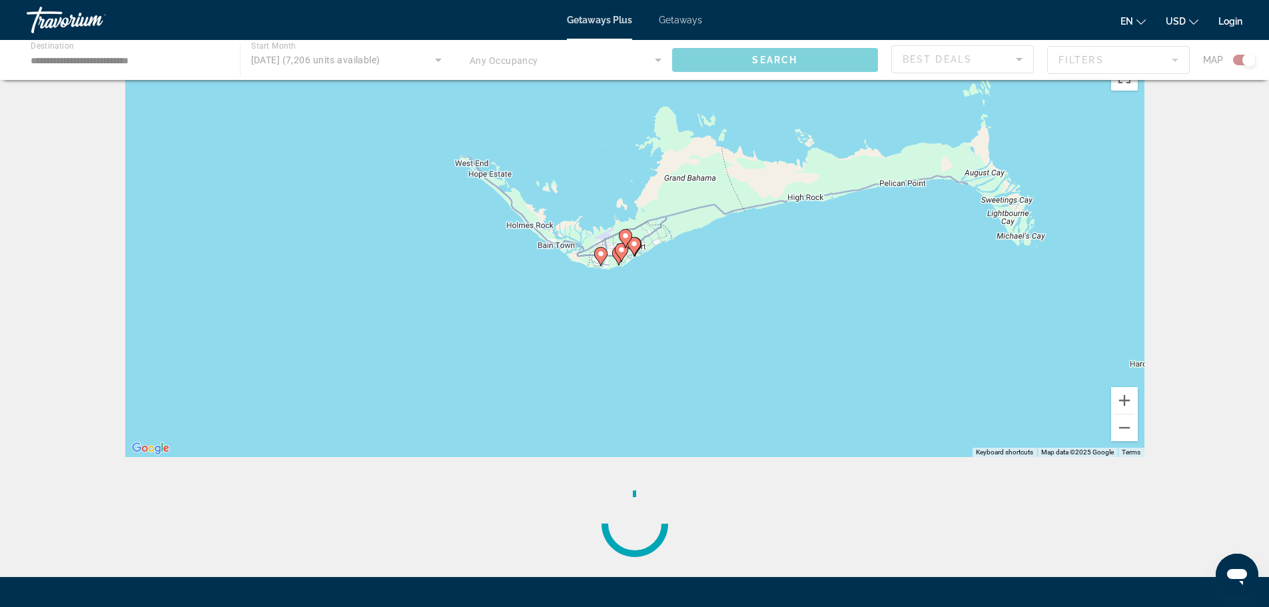
click at [632, 248] on icon "Main content" at bounding box center [633, 246] width 12 height 17
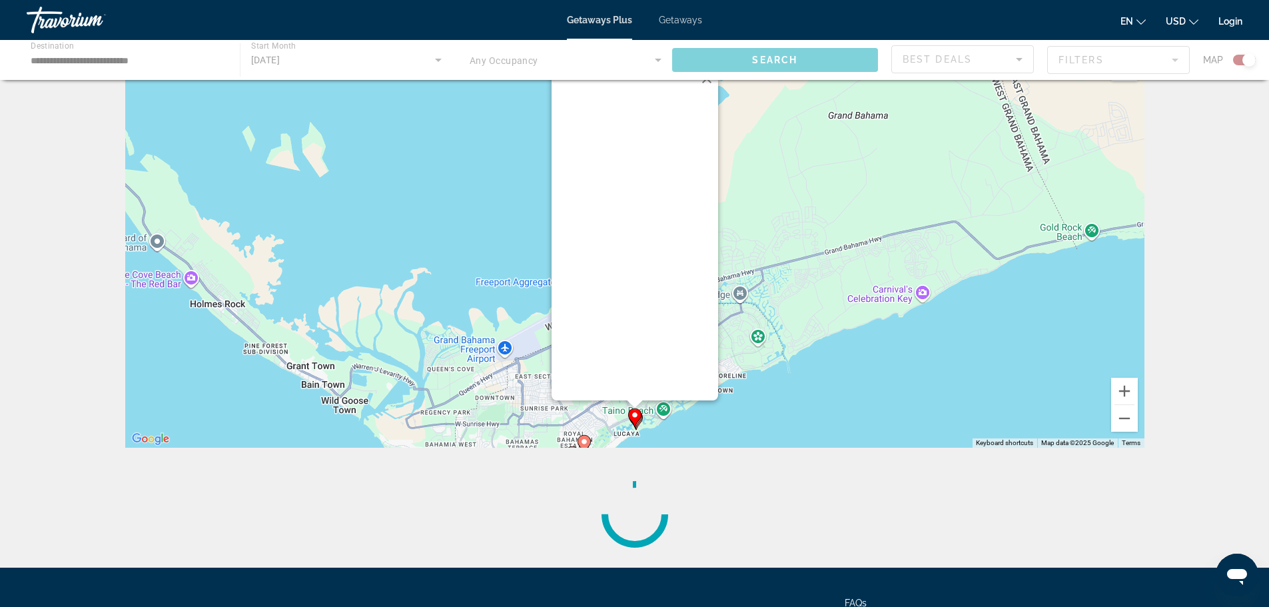
scroll to position [67, 0]
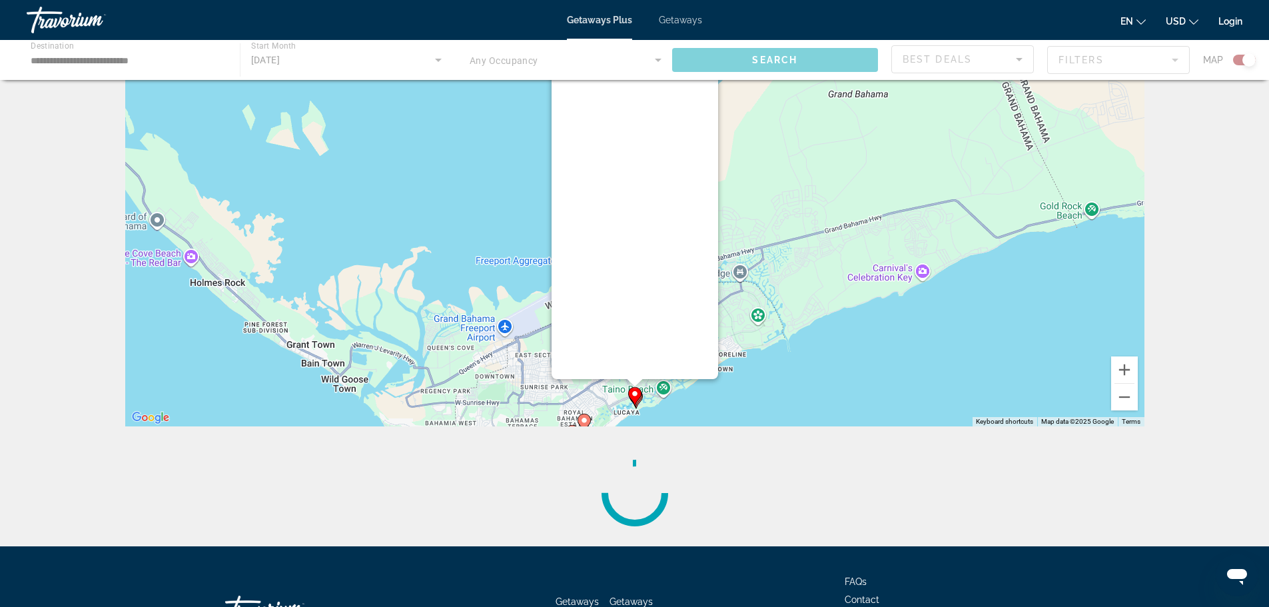
click at [581, 422] on image "Main content" at bounding box center [584, 420] width 8 height 8
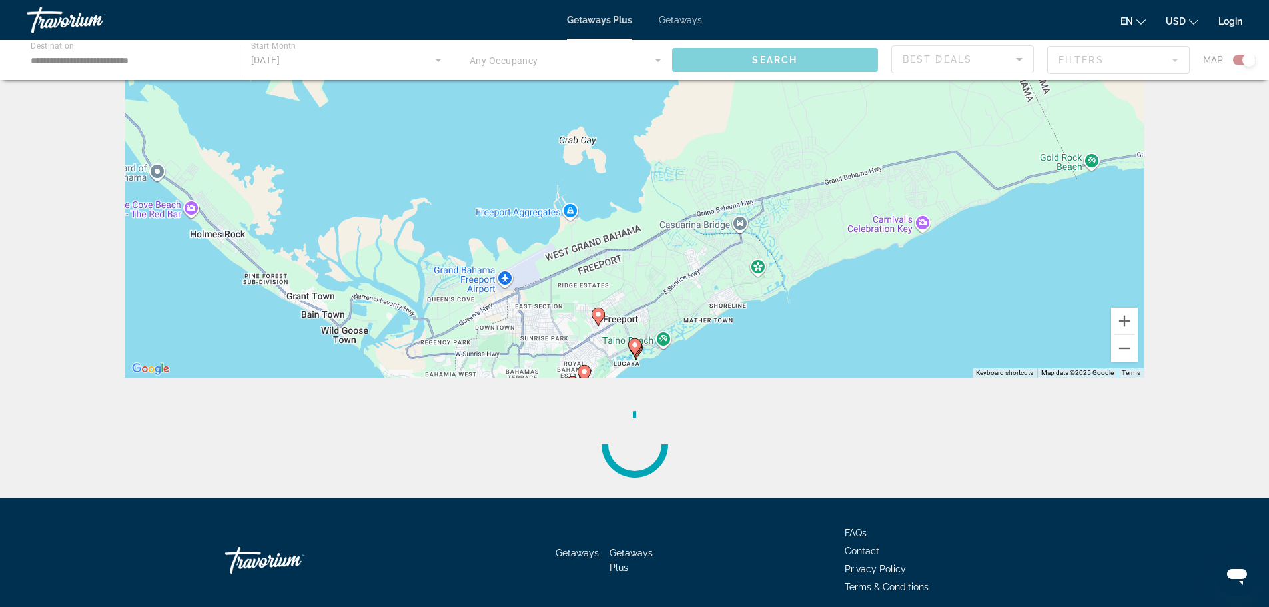
scroll to position [169, 0]
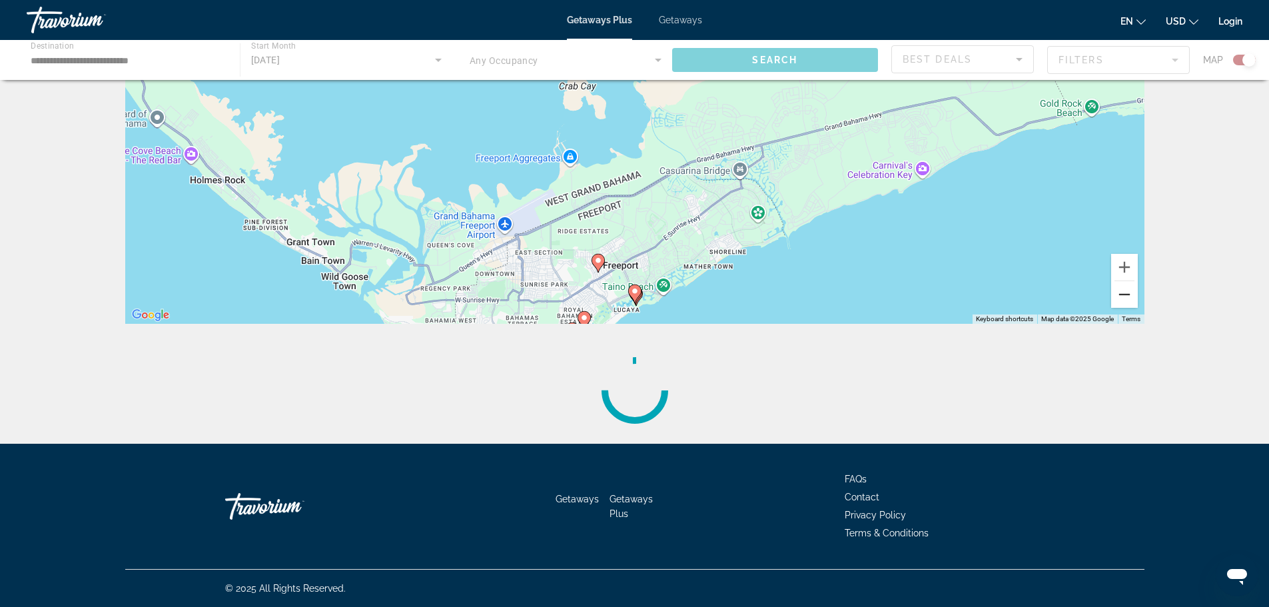
click at [1120, 304] on button "Zoom out" at bounding box center [1124, 294] width 27 height 27
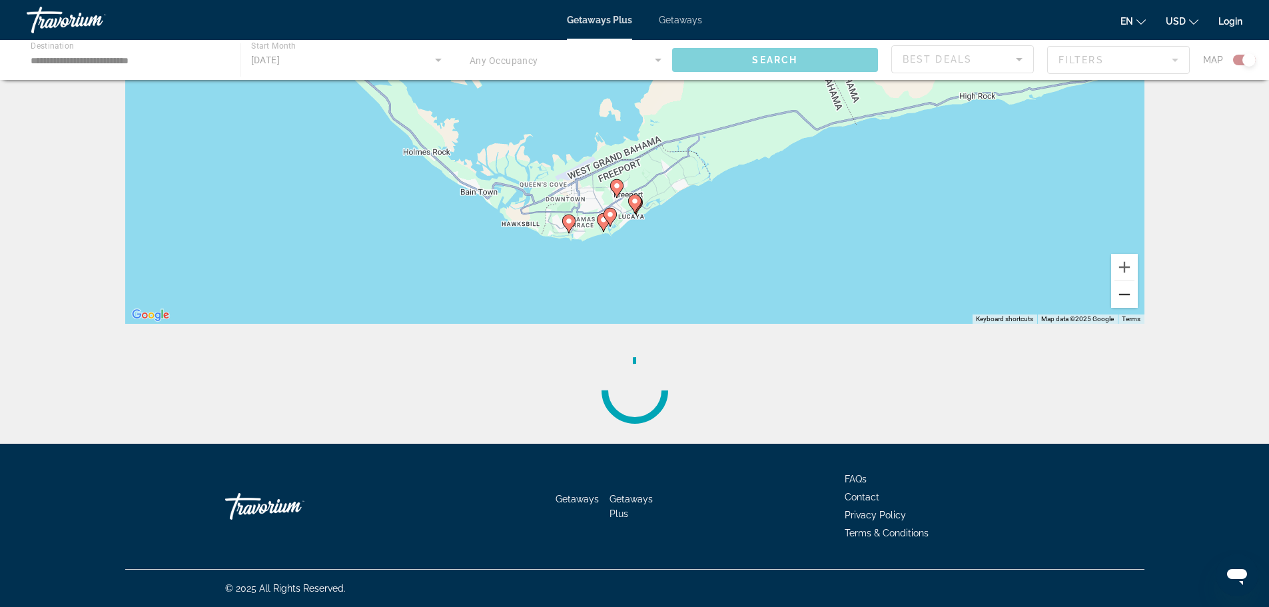
click at [1120, 304] on button "Zoom out" at bounding box center [1124, 294] width 27 height 27
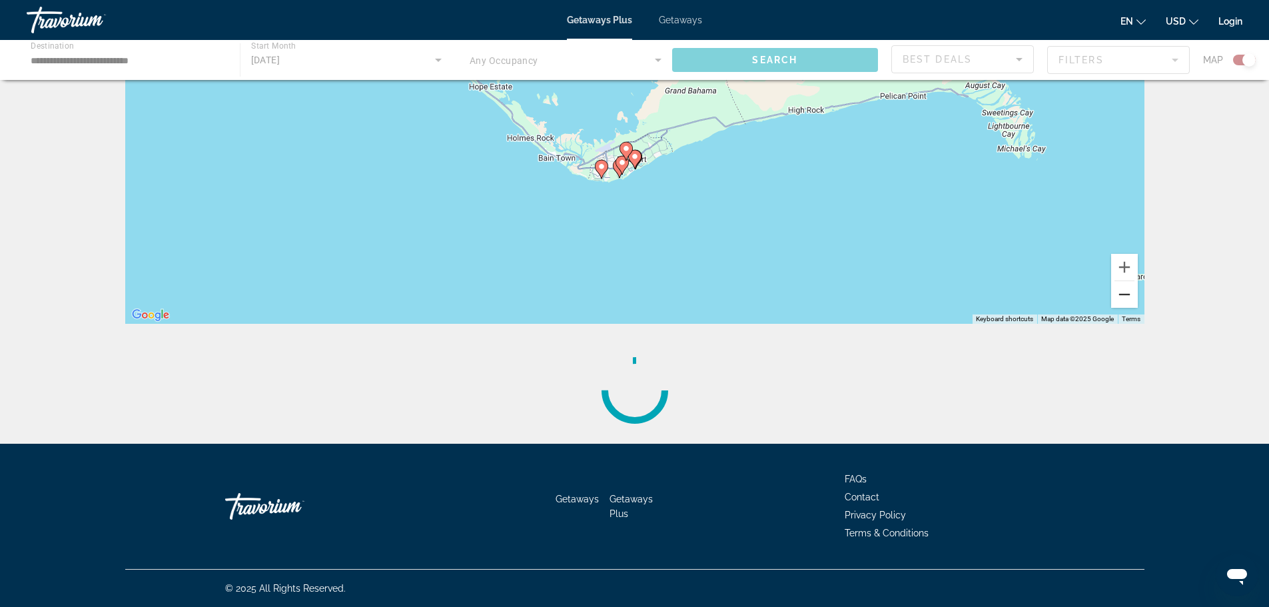
click at [1120, 304] on button "Zoom out" at bounding box center [1124, 294] width 27 height 27
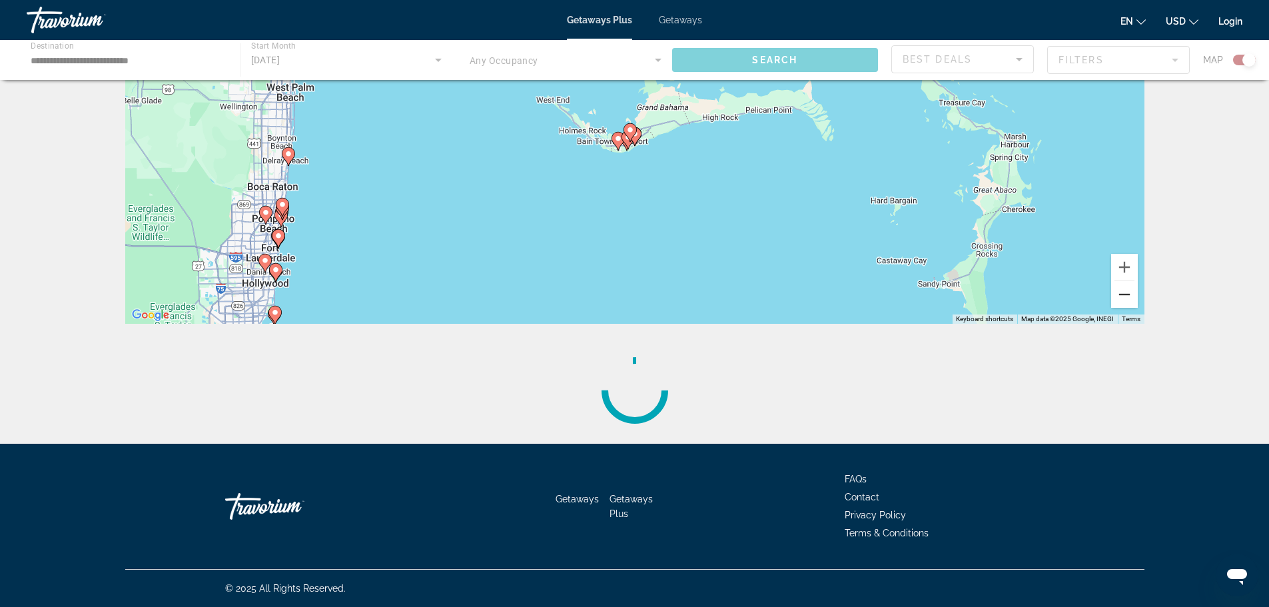
click at [1120, 304] on button "Zoom out" at bounding box center [1124, 294] width 27 height 27
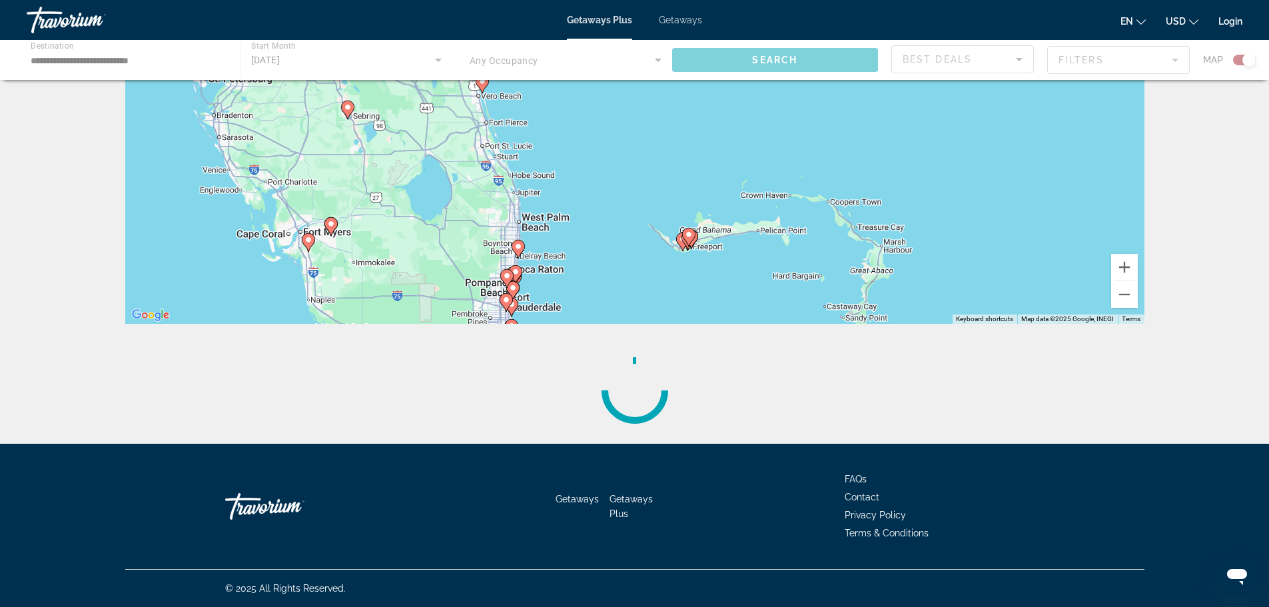
drag, startPoint x: 777, startPoint y: 182, endPoint x: 838, endPoint y: 301, distance: 133.4
click at [838, 301] on div "To activate drag with keyboard, press Alt + Enter. Once in keyboard drag state,…" at bounding box center [634, 124] width 1019 height 400
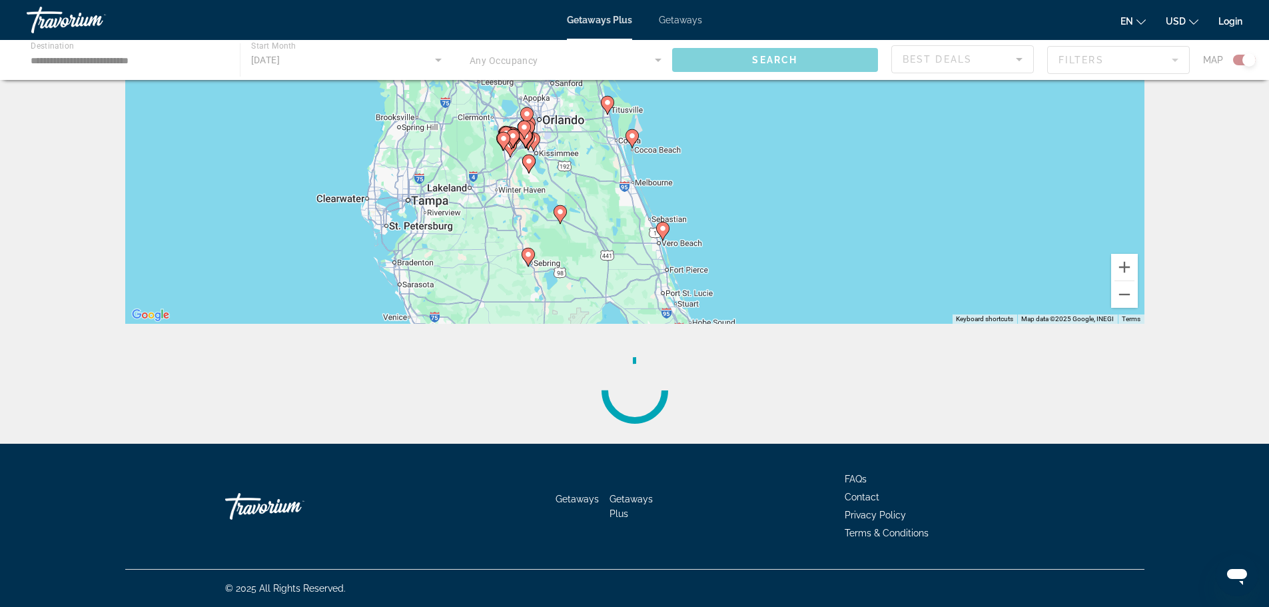
drag, startPoint x: 454, startPoint y: 149, endPoint x: 621, endPoint y: 284, distance: 215.0
click at [621, 283] on div "To activate drag with keyboard, press Alt + Enter. Once in keyboard drag state,…" at bounding box center [634, 124] width 1019 height 400
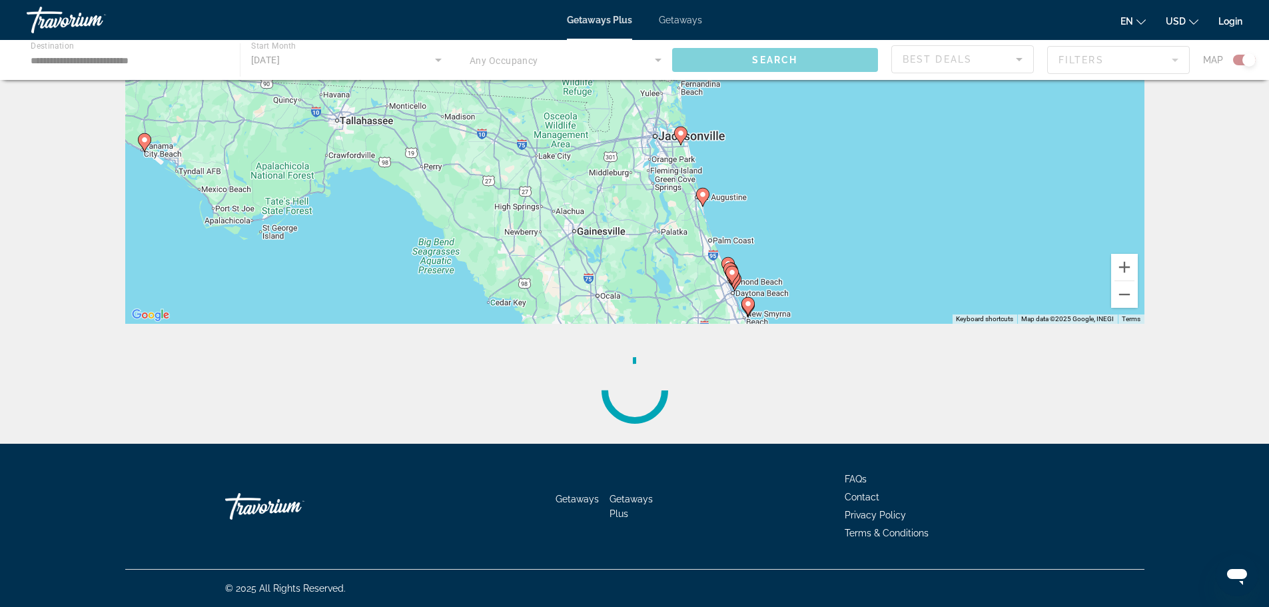
drag, startPoint x: 498, startPoint y: 130, endPoint x: 631, endPoint y: 375, distance: 278.9
click at [631, 375] on div "To navigate the map with touch gestures double-tap and hold your finger on the …" at bounding box center [635, 183] width 1072 height 519
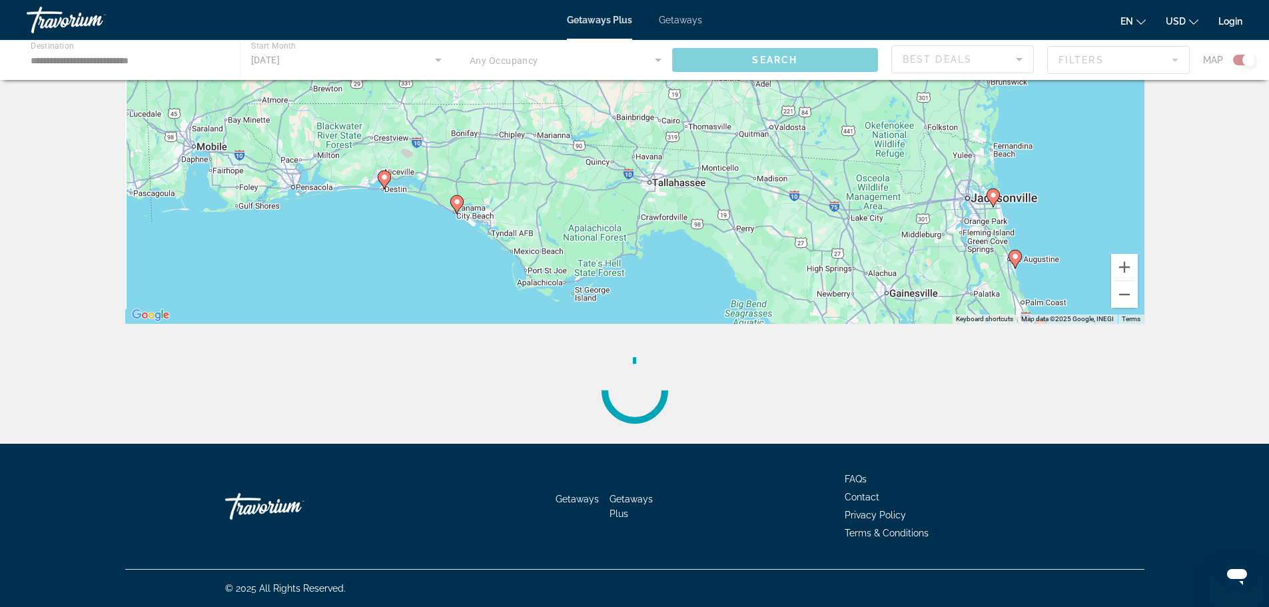
drag, startPoint x: 340, startPoint y: 143, endPoint x: 653, endPoint y: 204, distance: 319.0
click at [653, 204] on div "To activate drag with keyboard, press Alt + Enter. Once in keyboard drag state,…" at bounding box center [634, 124] width 1019 height 400
click at [457, 202] on image "Main content" at bounding box center [458, 202] width 8 height 8
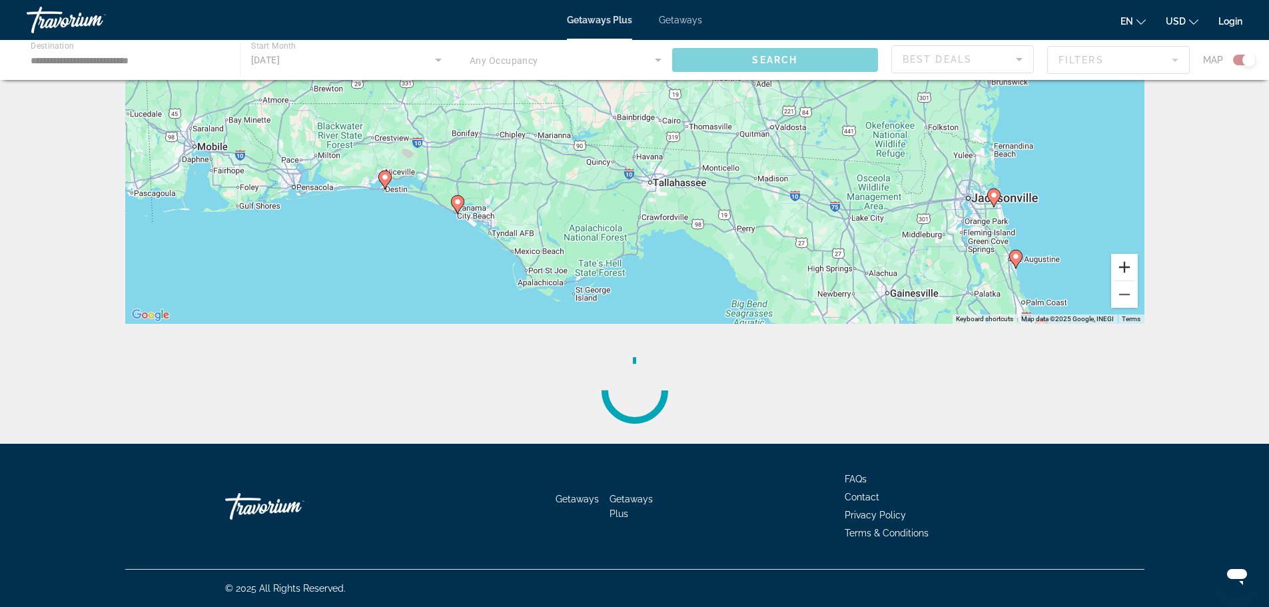
click at [1130, 266] on button "Zoom in" at bounding box center [1124, 267] width 27 height 27
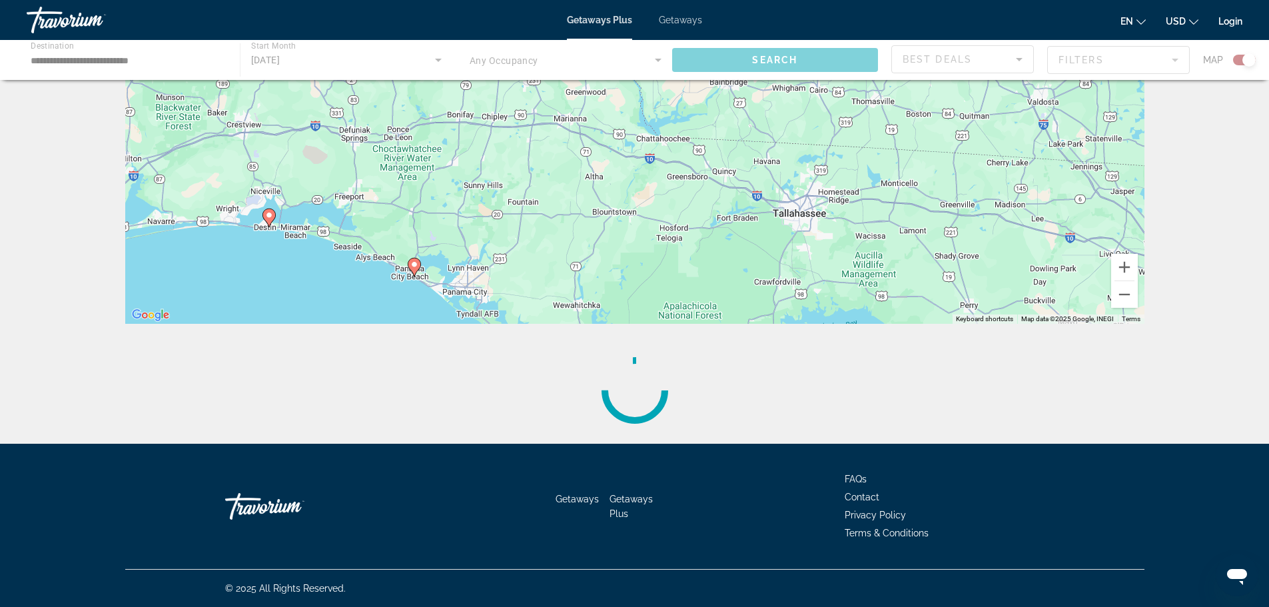
drag, startPoint x: 563, startPoint y: 223, endPoint x: 729, endPoint y: 186, distance: 170.5
click at [729, 186] on div "To activate drag with keyboard, press Alt + Enter. Once in keyboard drag state,…" at bounding box center [634, 124] width 1019 height 400
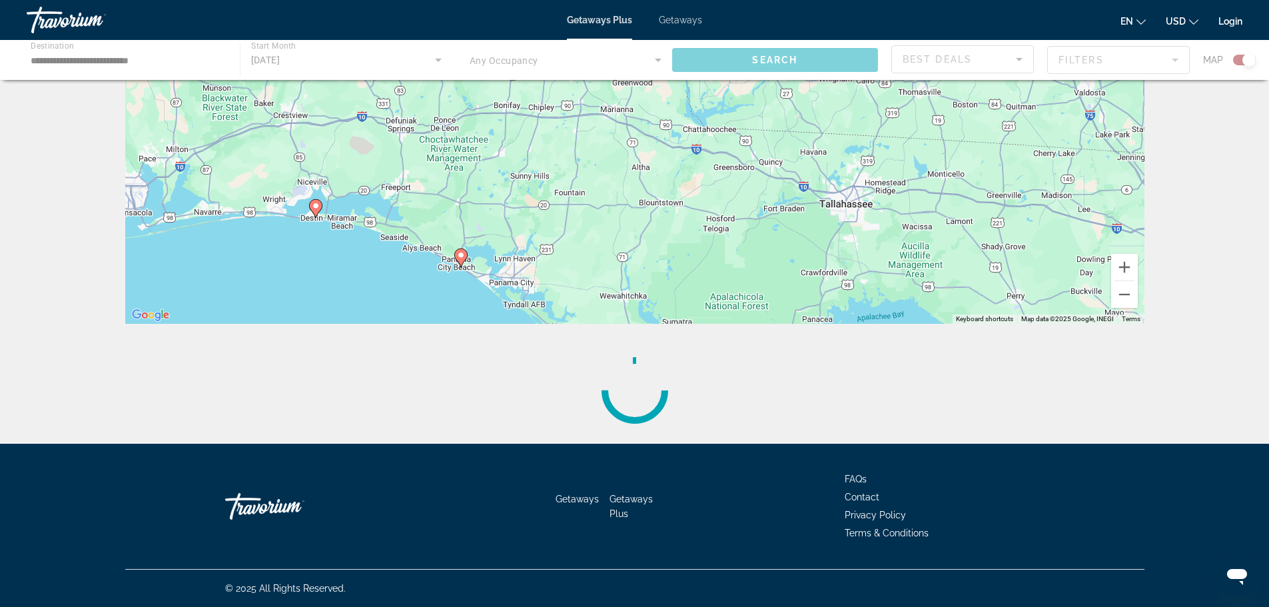
click at [464, 260] on g "Main content" at bounding box center [460, 257] width 13 height 19
click at [1119, 272] on button "Zoom in" at bounding box center [1124, 267] width 27 height 27
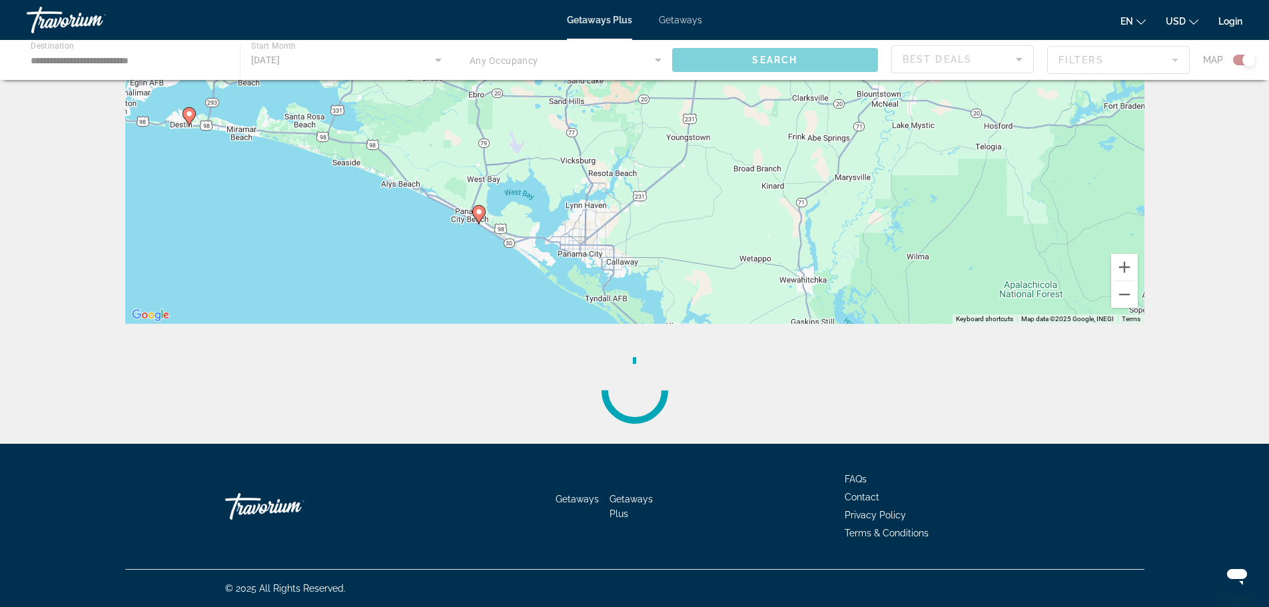
drag, startPoint x: 567, startPoint y: 240, endPoint x: 767, endPoint y: 46, distance: 277.9
click at [767, 46] on div "**********" at bounding box center [634, 230] width 1269 height 613
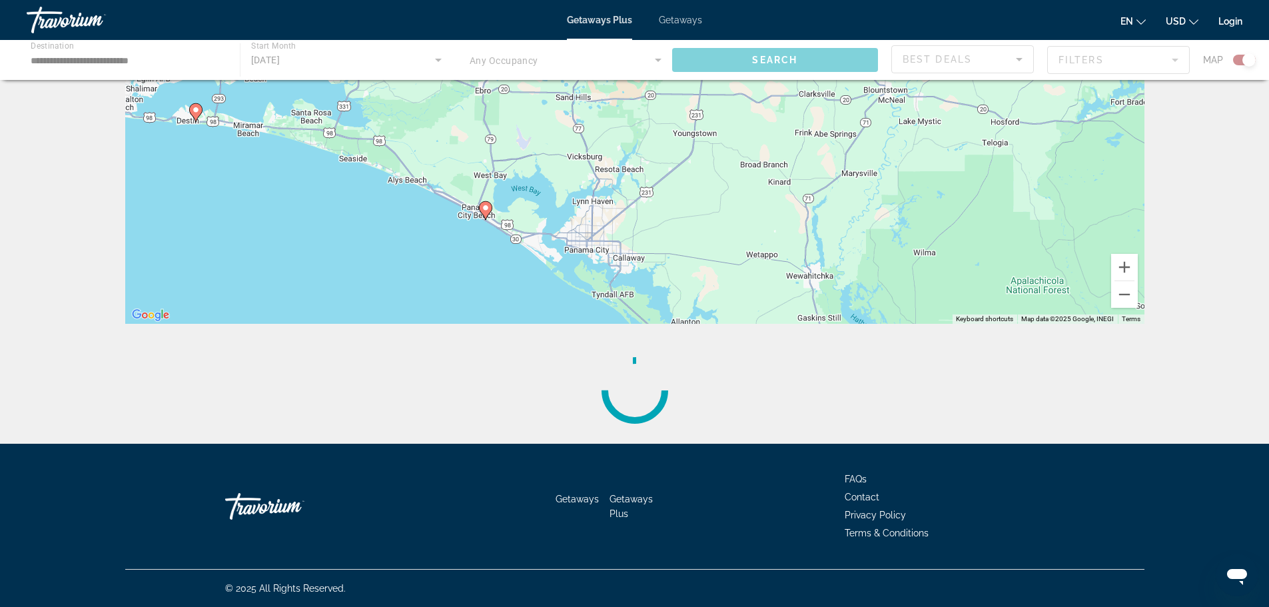
click at [485, 206] on image "Main content" at bounding box center [486, 208] width 8 height 8
click at [196, 111] on image "Main content" at bounding box center [196, 110] width 8 height 8
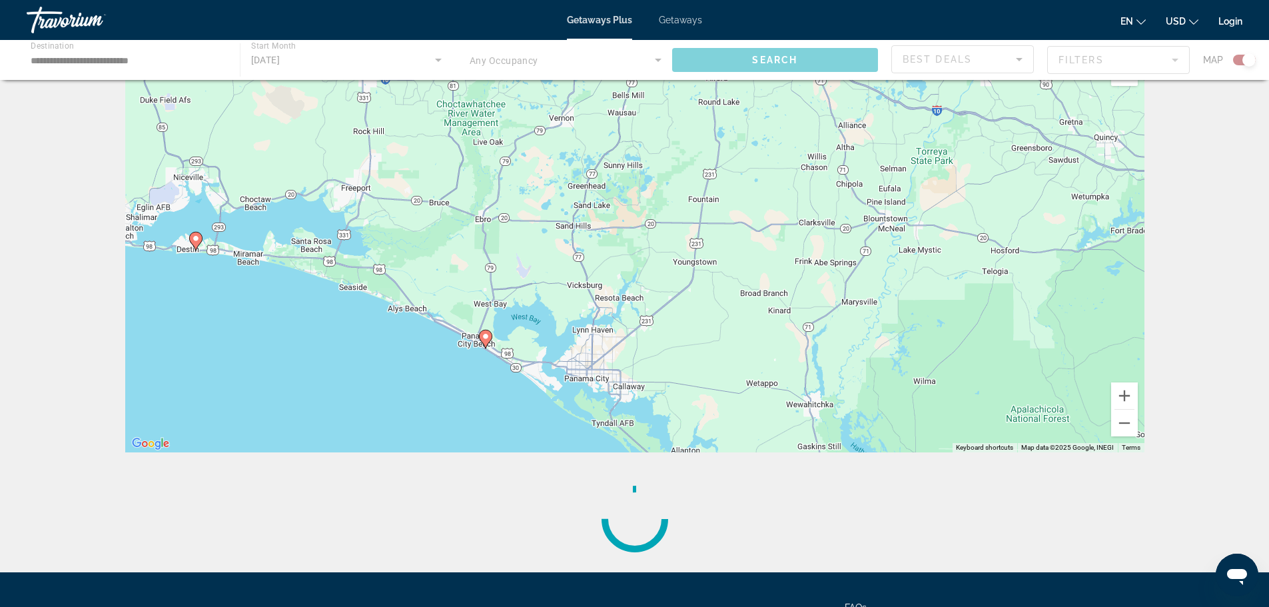
scroll to position [36, 0]
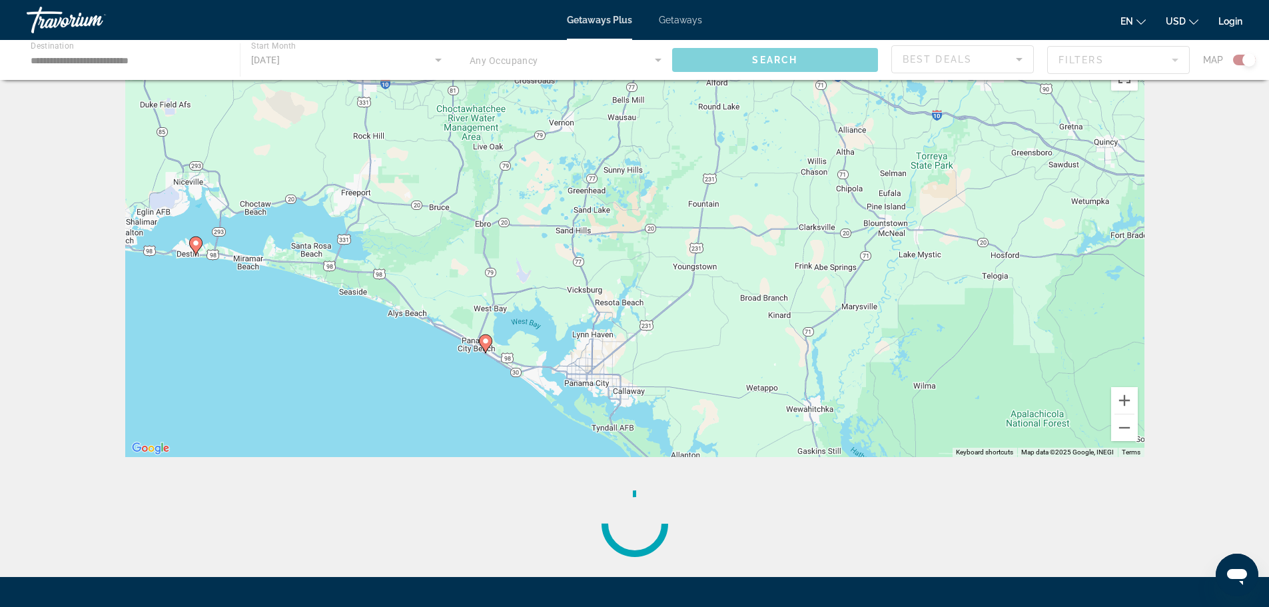
click at [483, 341] on image "Main content" at bounding box center [486, 341] width 8 height 8
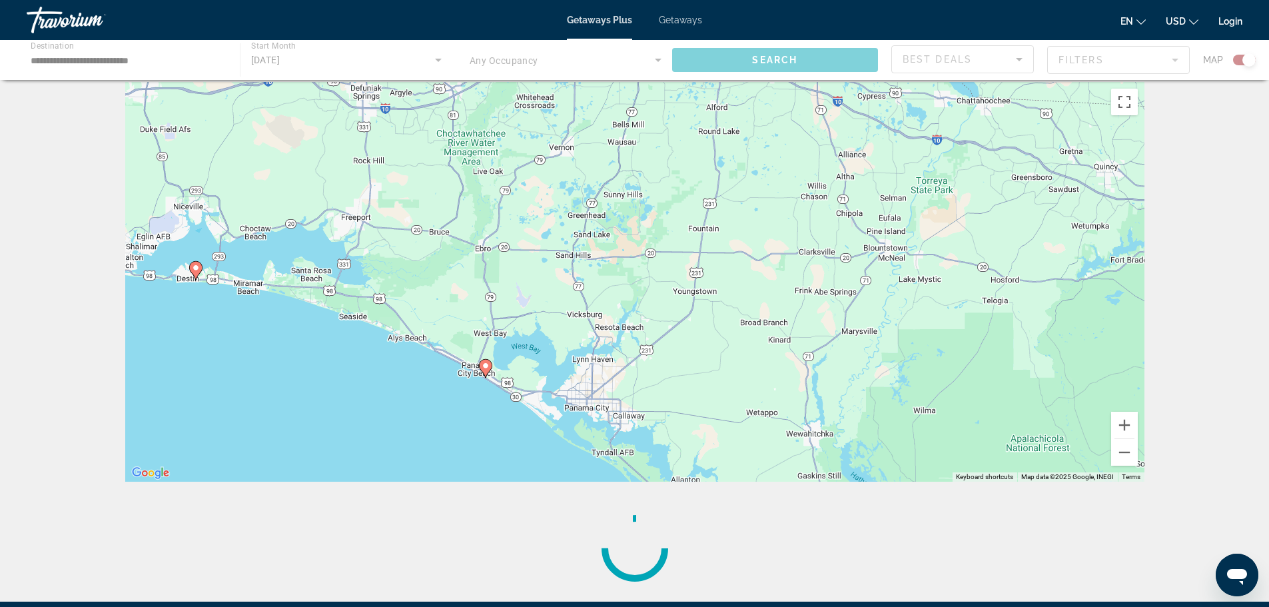
scroll to position [0, 0]
